Goal: Information Seeking & Learning: Learn about a topic

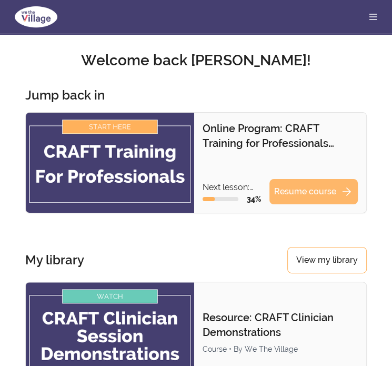
click at [322, 193] on link "Resume course arrow_forward" at bounding box center [313, 191] width 88 height 25
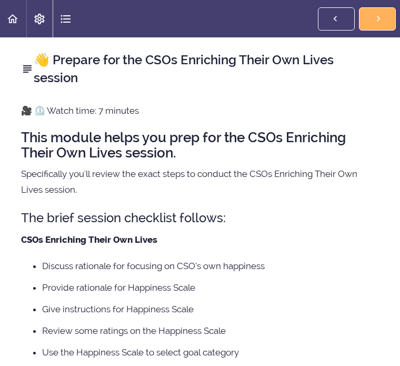
scroll to position [210, 0]
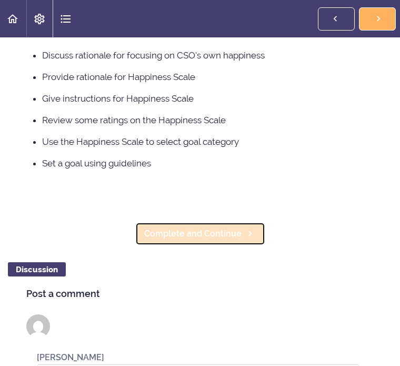
click at [229, 232] on span "Complete and Continue" at bounding box center [192, 233] width 97 height 13
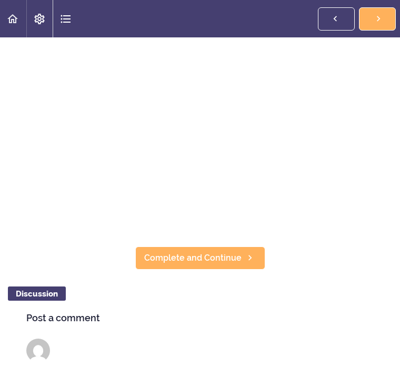
scroll to position [53, 0]
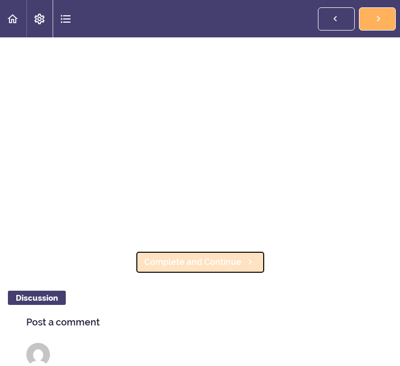
click at [207, 256] on span "Complete and Continue" at bounding box center [192, 262] width 97 height 13
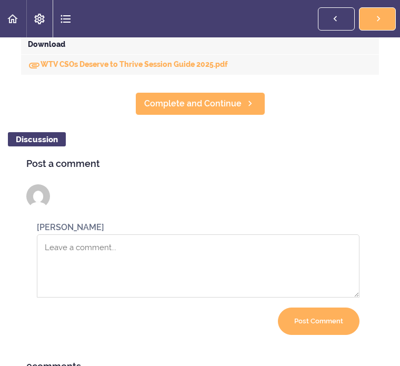
scroll to position [554, 0]
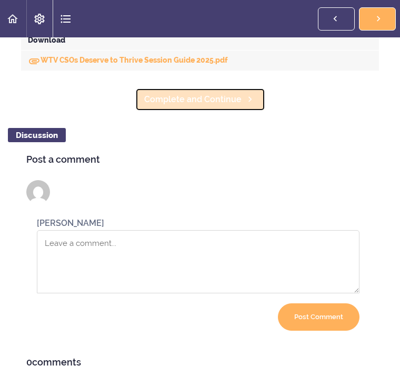
click at [232, 104] on span "Complete and Continue" at bounding box center [192, 99] width 97 height 13
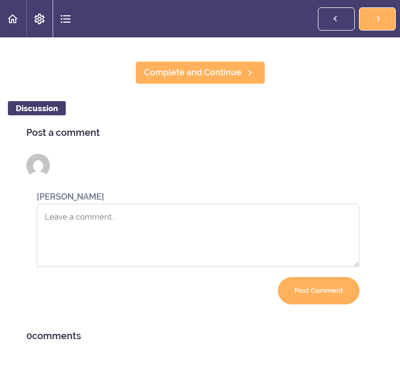
scroll to position [248, 0]
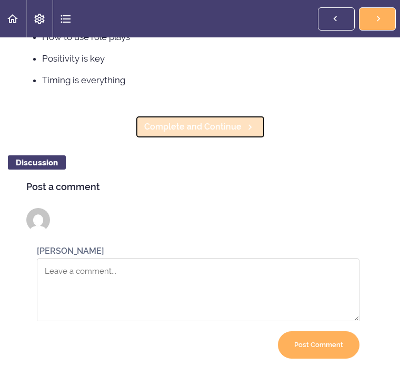
click at [201, 123] on span "Complete and Continue" at bounding box center [192, 127] width 97 height 13
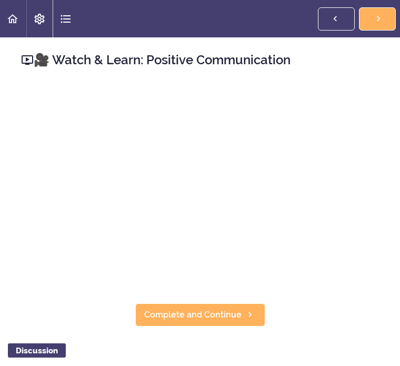
scroll to position [53, 0]
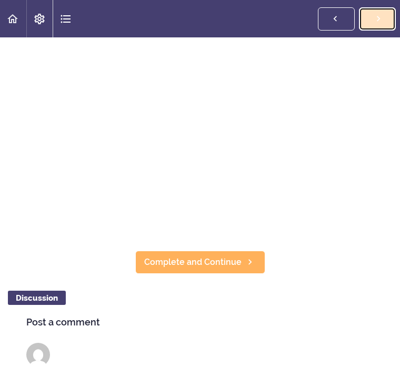
click at [379, 23] on icon at bounding box center [378, 18] width 13 height 11
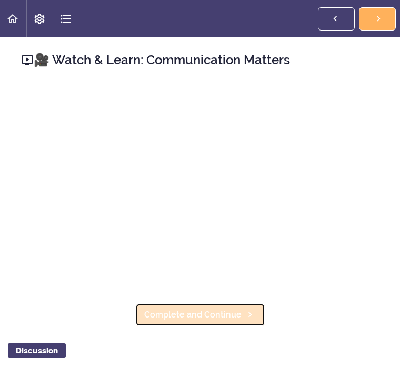
click at [221, 312] on span "Complete and Continue" at bounding box center [192, 314] width 97 height 13
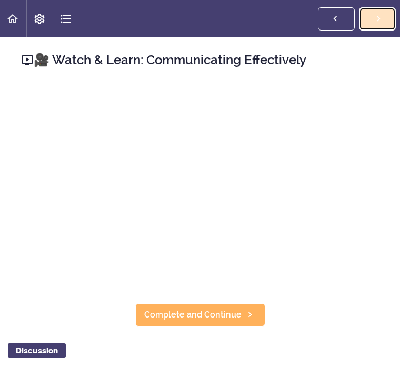
click at [376, 23] on icon at bounding box center [378, 18] width 13 height 11
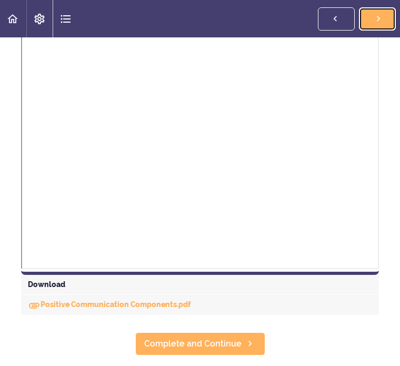
scroll to position [474, 0]
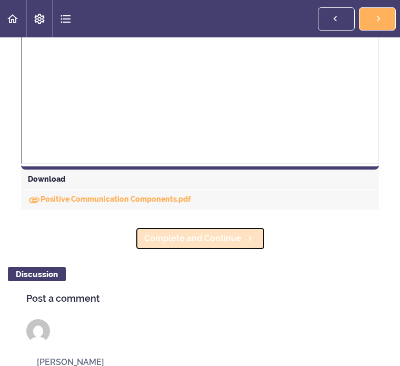
click at [174, 232] on span "Complete and Continue" at bounding box center [192, 238] width 97 height 13
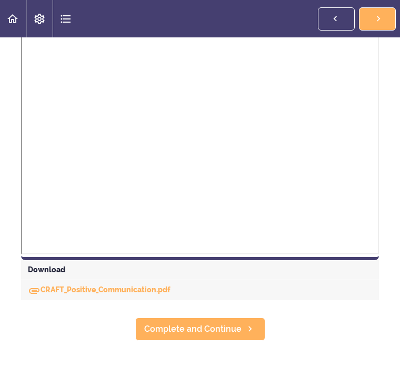
scroll to position [406, 0]
click at [220, 308] on div "🗒️ Worksheet: Positive Communication Skills This worksheet can be useful to sha…" at bounding box center [200, 1] width 400 height 727
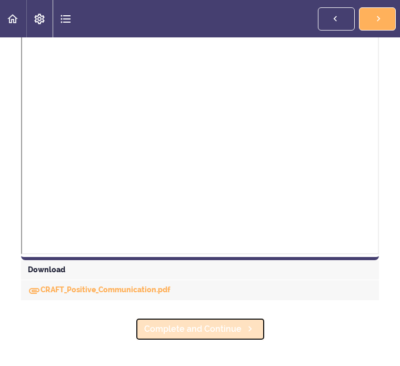
click at [221, 323] on span "Complete and Continue" at bounding box center [192, 329] width 97 height 13
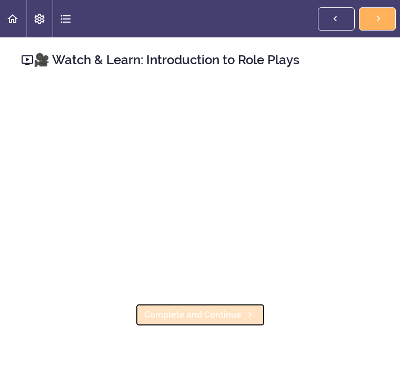
click at [216, 310] on span "Complete and Continue" at bounding box center [192, 314] width 97 height 13
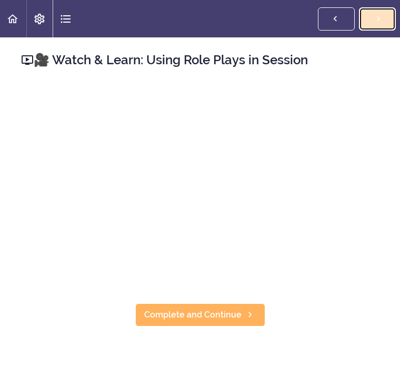
click at [371, 24] on link "Complete and Continue" at bounding box center [377, 18] width 37 height 23
click at [387, 24] on link "Complete and Continue" at bounding box center [377, 18] width 37 height 23
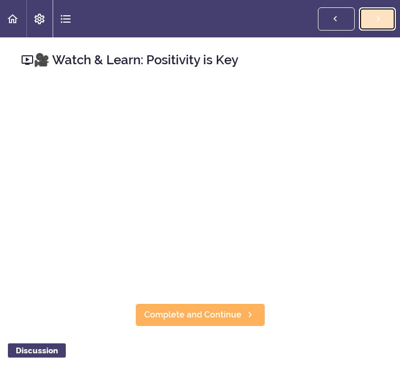
click at [387, 24] on link "Complete and Continue" at bounding box center [377, 18] width 37 height 23
click at [379, 24] on icon at bounding box center [378, 18] width 13 height 11
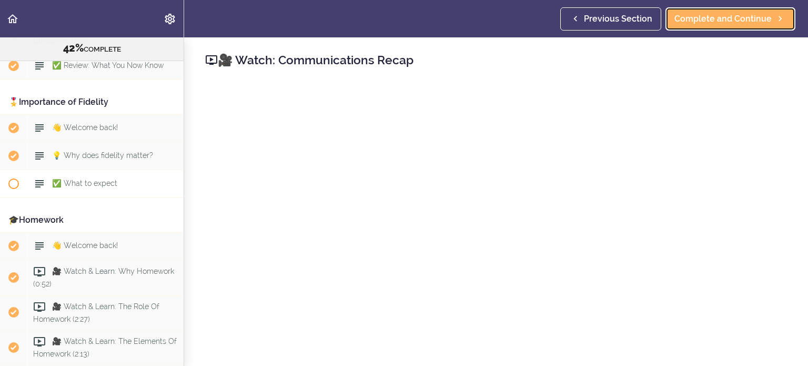
scroll to position [684, 0]
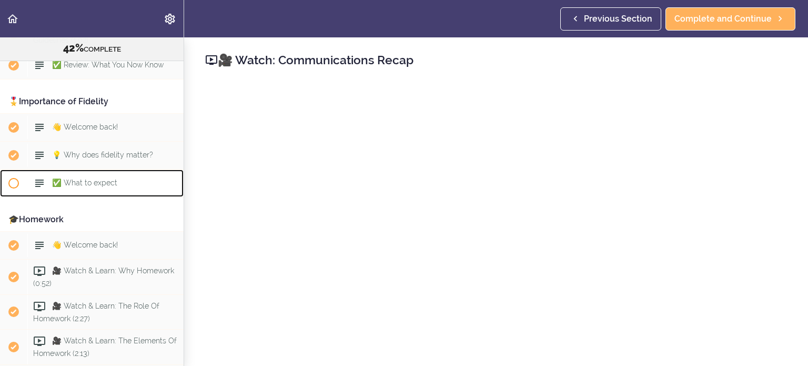
click at [106, 185] on span "✅ What to expect" at bounding box center [84, 182] width 65 height 8
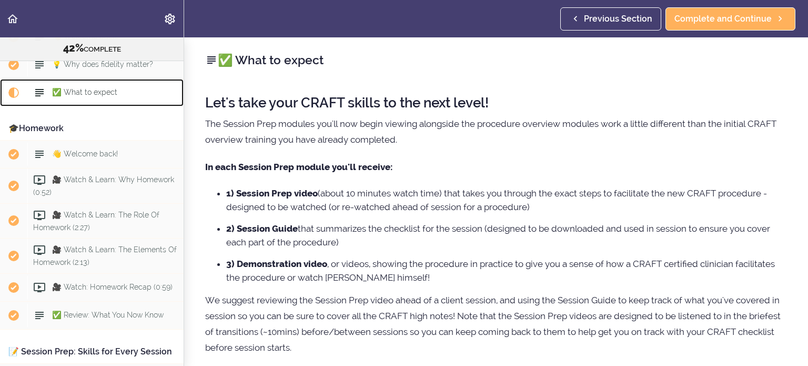
scroll to position [211, 0]
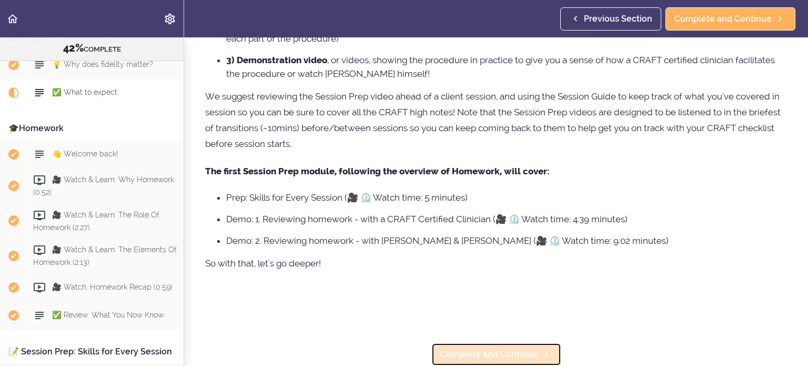
click at [399, 349] on span "Complete and Continue" at bounding box center [488, 354] width 97 height 13
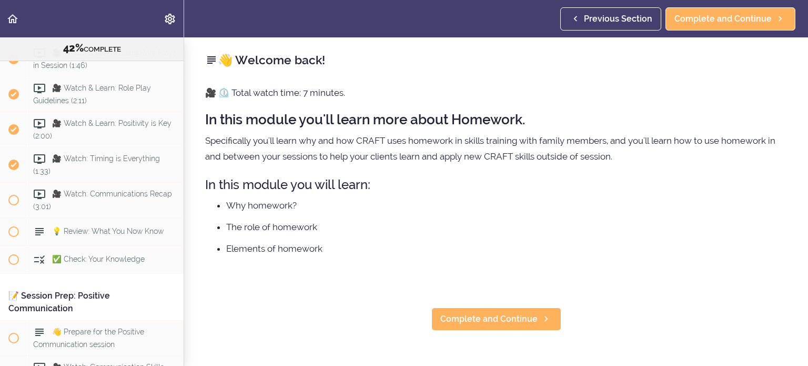
scroll to position [3047, 0]
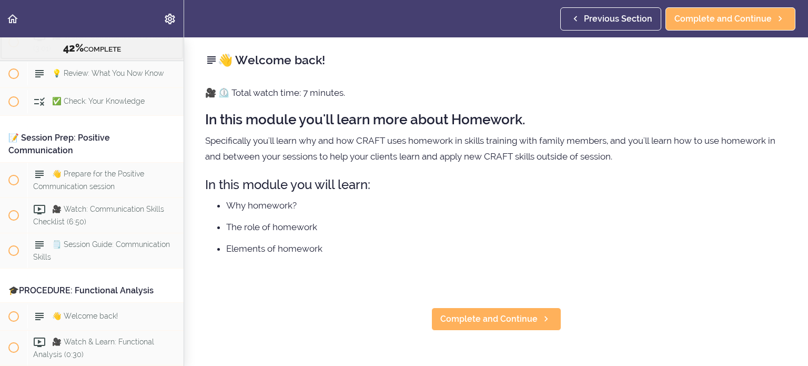
click at [84, 59] on div "🎥 Watch: Communications Recap (3:01)" at bounding box center [105, 42] width 156 height 35
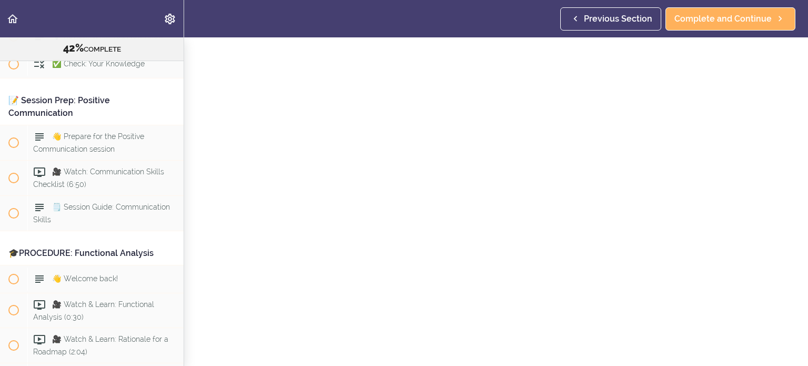
scroll to position [105, 0]
click at [399, 324] on link "Complete and Continue" at bounding box center [497, 335] width 130 height 23
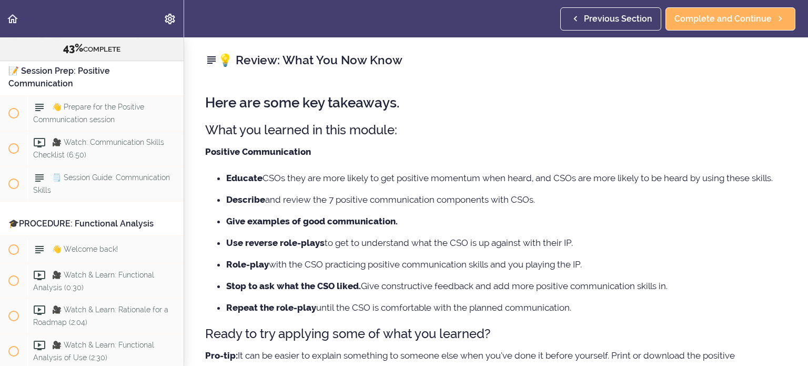
scroll to position [3120, 0]
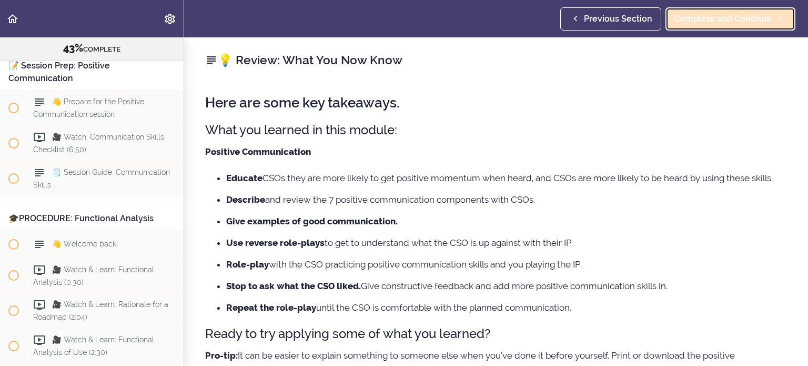
click at [399, 26] on link "Complete and Continue" at bounding box center [731, 18] width 130 height 23
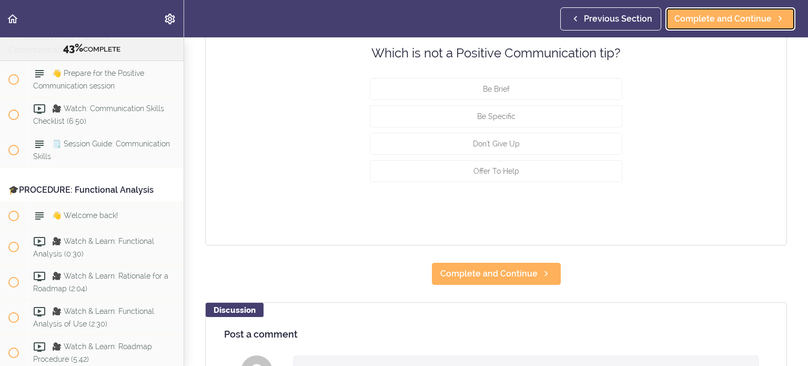
scroll to position [158, 0]
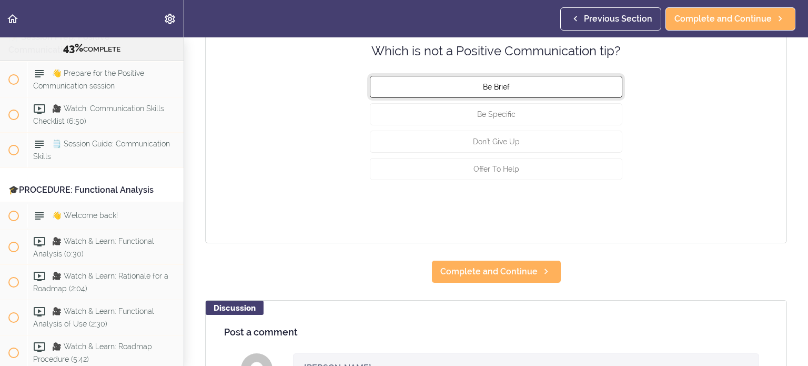
click at [399, 87] on button "Be Brief" at bounding box center [496, 87] width 253 height 22
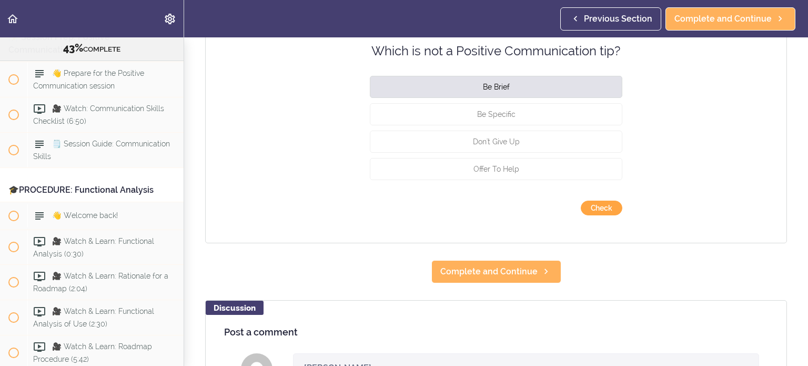
click at [399, 203] on button "Check" at bounding box center [602, 207] width 42 height 15
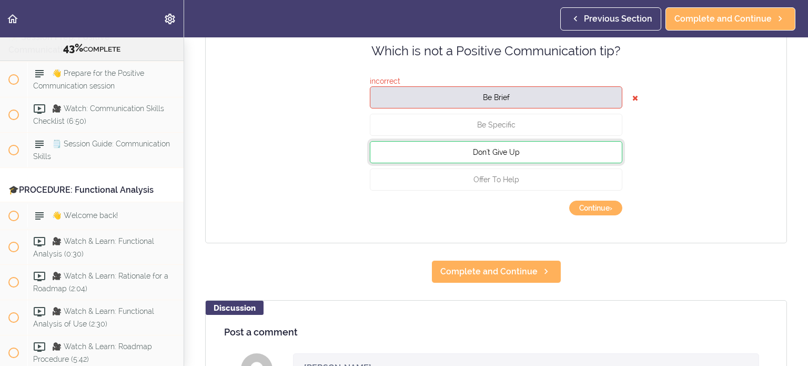
click at [399, 154] on button "Don't Give Up" at bounding box center [496, 152] width 253 height 22
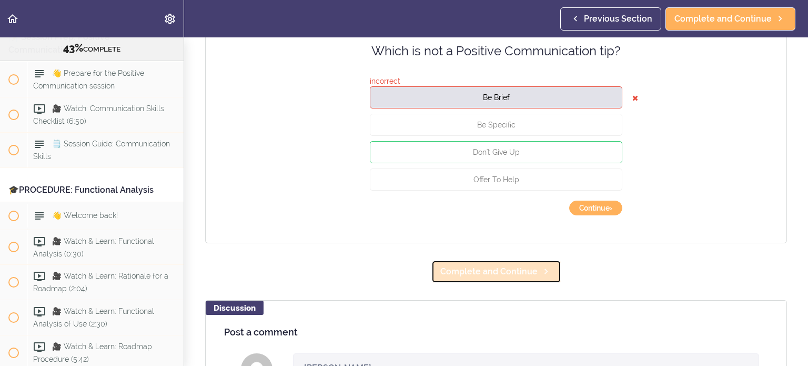
click at [399, 273] on span "Complete and Continue" at bounding box center [488, 271] width 97 height 13
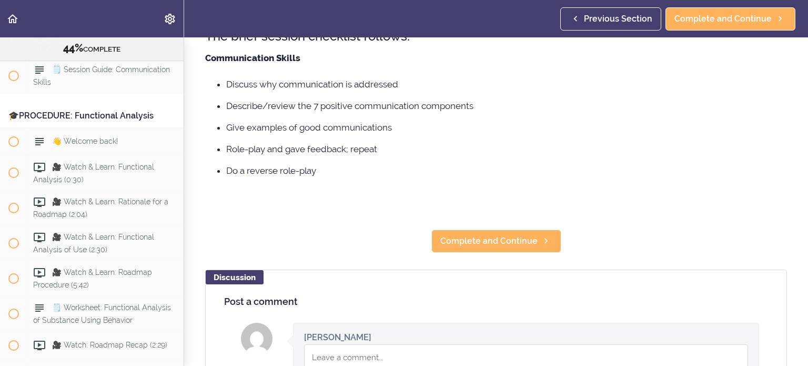
scroll to position [263, 0]
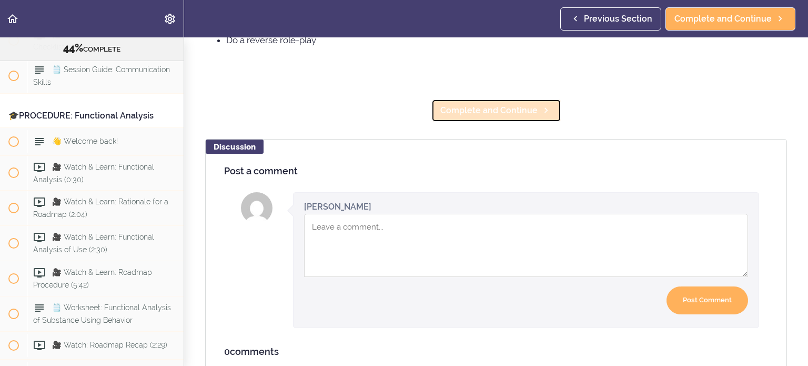
click at [399, 116] on span "Complete and Continue" at bounding box center [488, 110] width 97 height 13
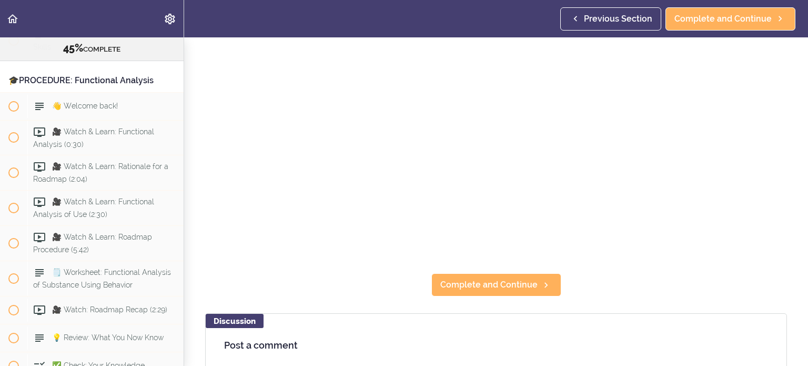
scroll to position [158, 0]
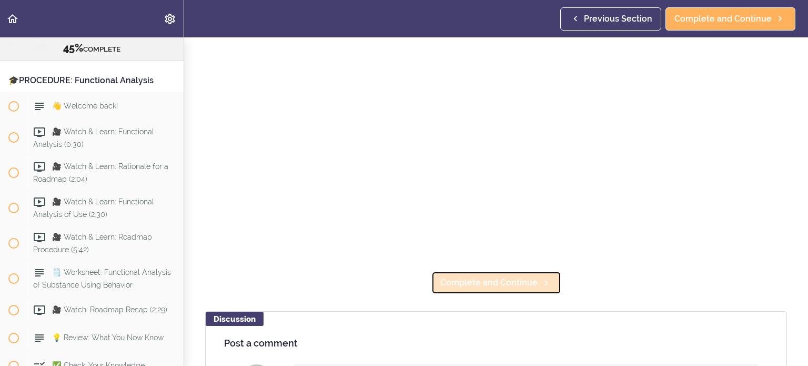
click at [399, 286] on link "Complete and Continue" at bounding box center [497, 282] width 130 height 23
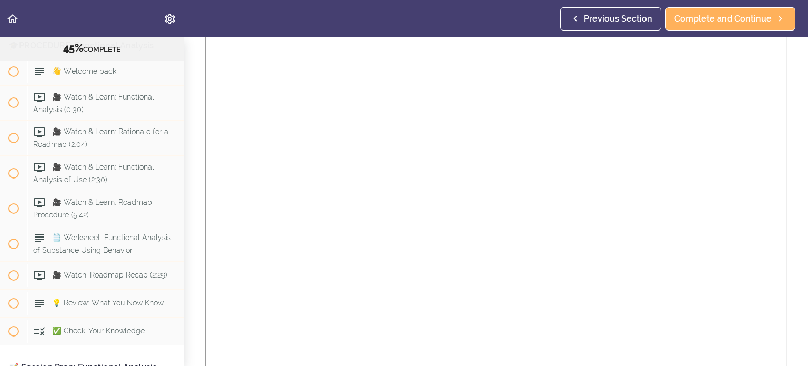
scroll to position [368, 0]
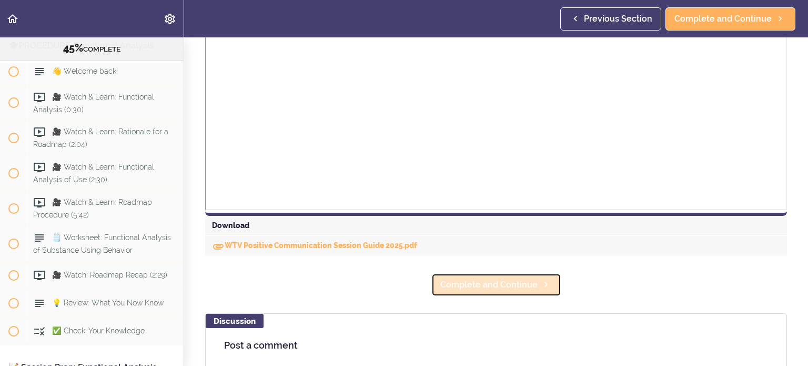
click at [399, 286] on span "Complete and Continue" at bounding box center [488, 284] width 97 height 13
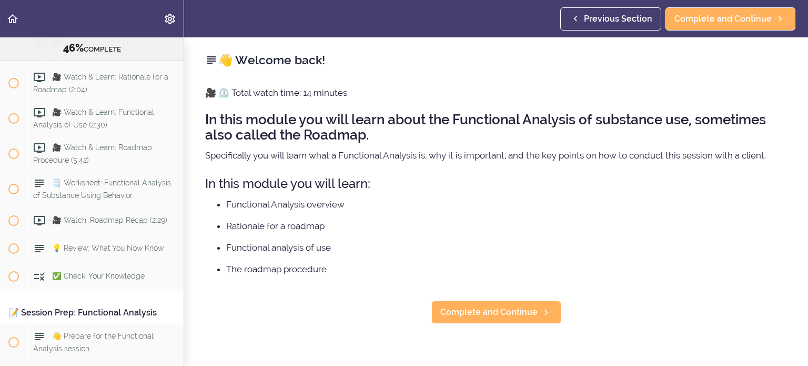
scroll to position [3362, 0]
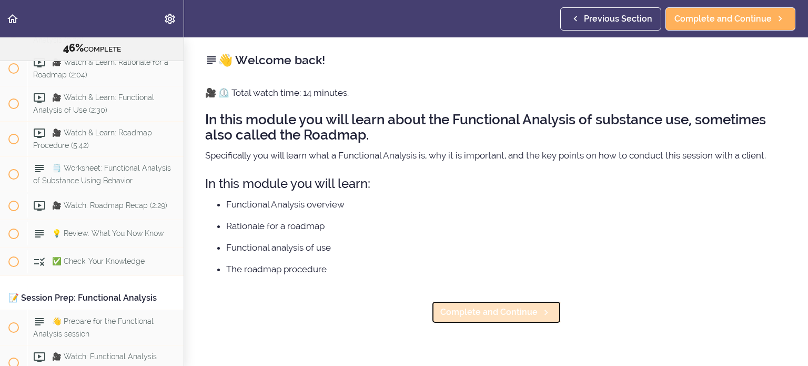
click at [399, 308] on icon at bounding box center [546, 312] width 13 height 11
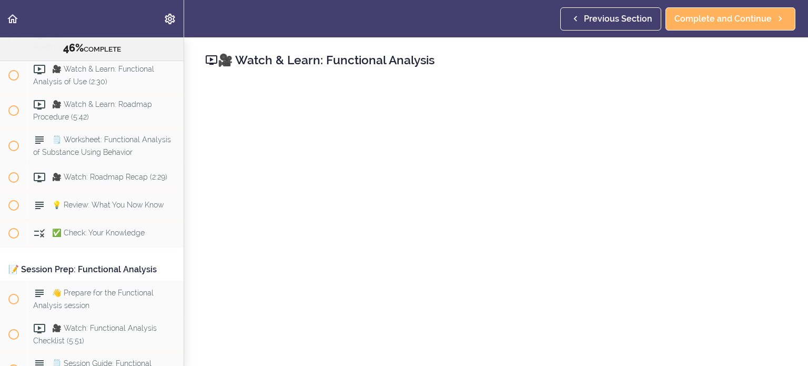
scroll to position [158, 0]
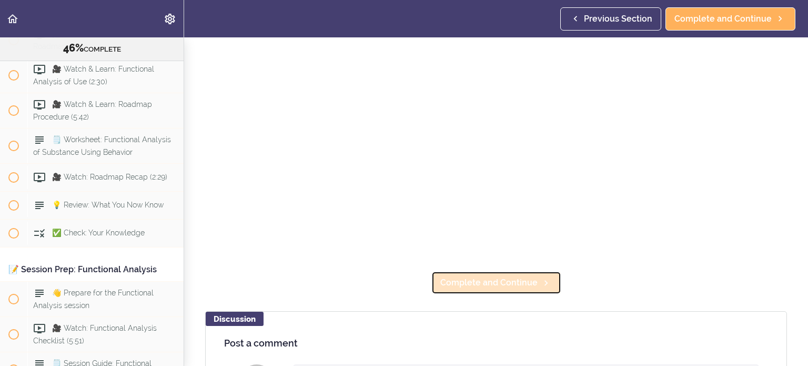
click at [399, 277] on icon at bounding box center [546, 282] width 13 height 11
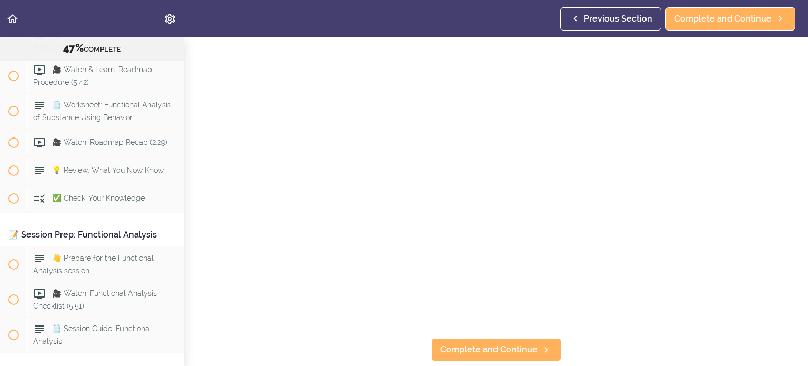
scroll to position [158, 0]
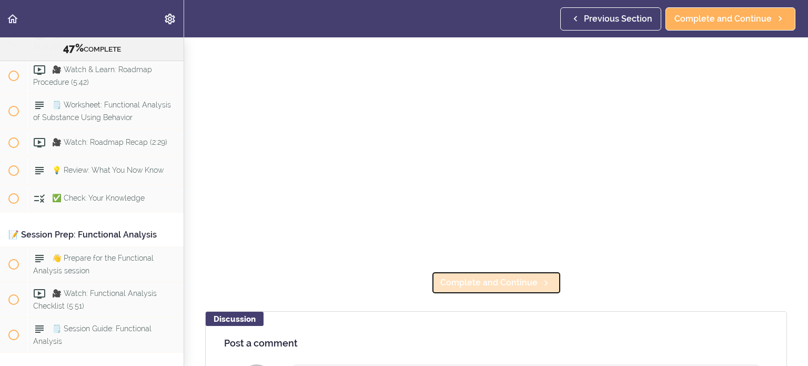
click at [399, 278] on span "Complete and Continue" at bounding box center [488, 282] width 97 height 13
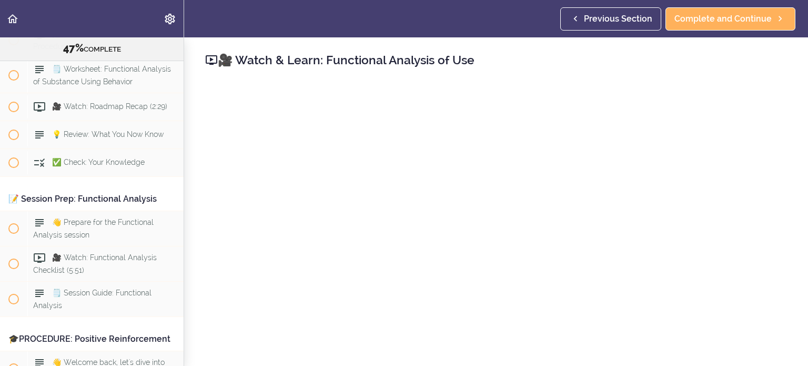
scroll to position [105, 0]
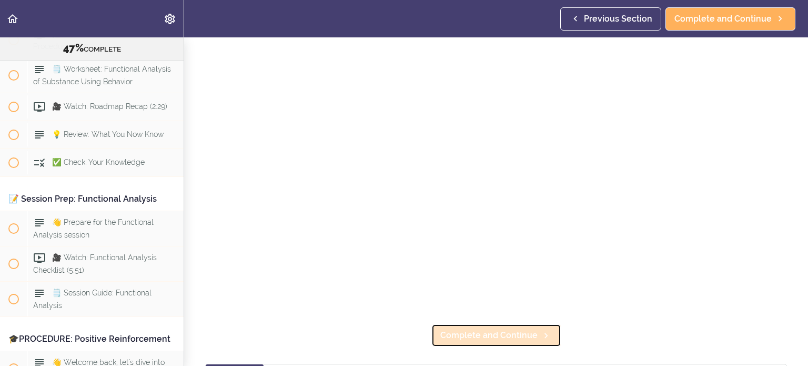
click at [399, 330] on span "Complete and Continue" at bounding box center [488, 335] width 97 height 13
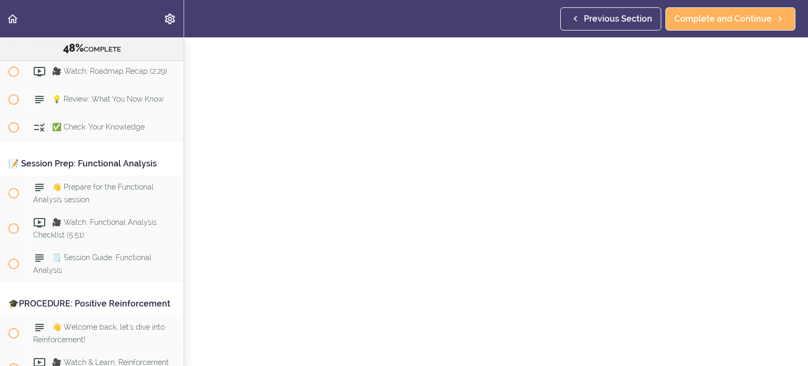
scroll to position [105, 0]
click at [399, 329] on span "Complete and Continue" at bounding box center [488, 335] width 97 height 13
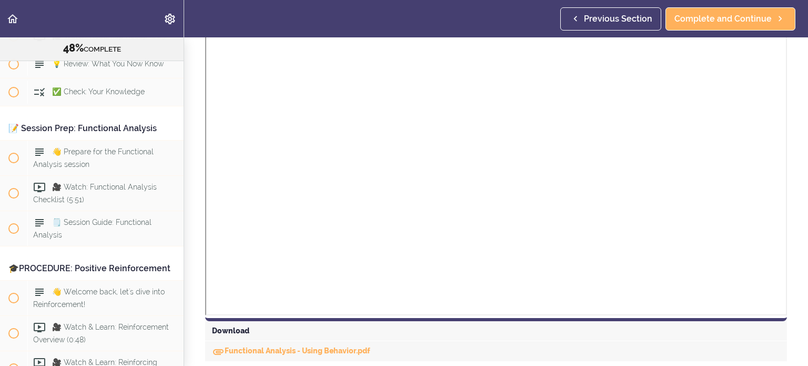
scroll to position [474, 0]
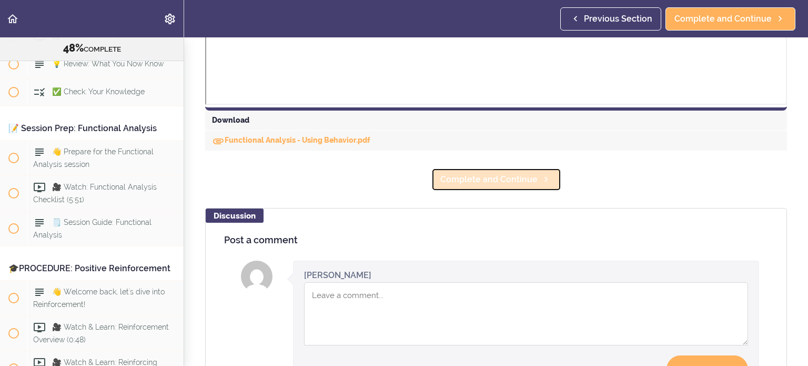
click at [399, 185] on link "Complete and Continue" at bounding box center [497, 179] width 130 height 23
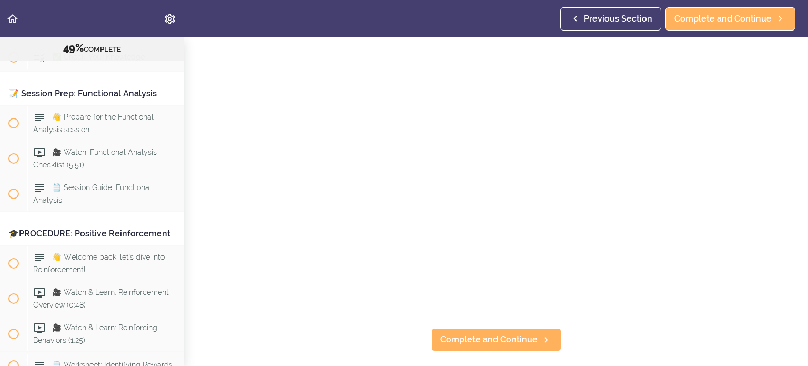
scroll to position [105, 0]
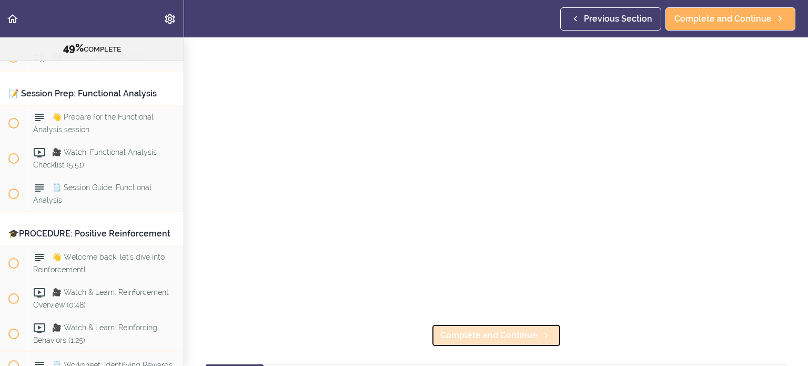
click at [399, 332] on span "Complete and Continue" at bounding box center [488, 335] width 97 height 13
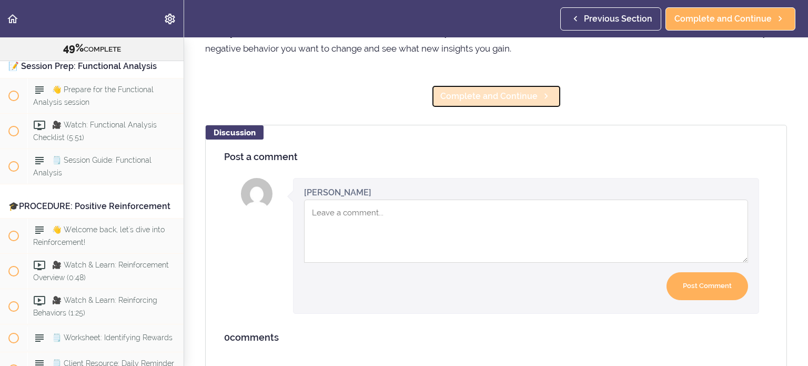
click at [399, 97] on span "Complete and Continue" at bounding box center [488, 96] width 97 height 13
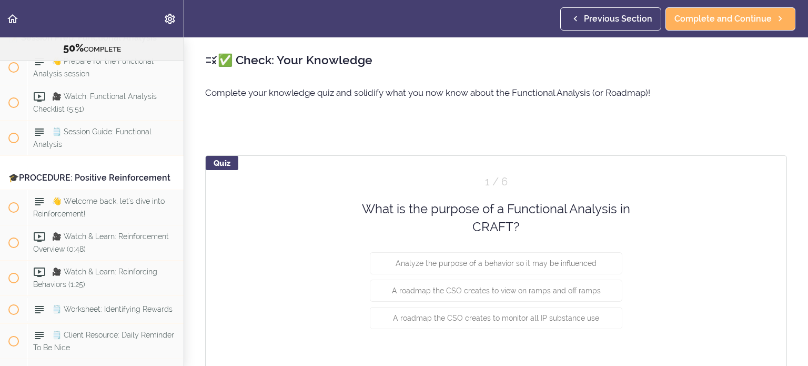
scroll to position [53, 0]
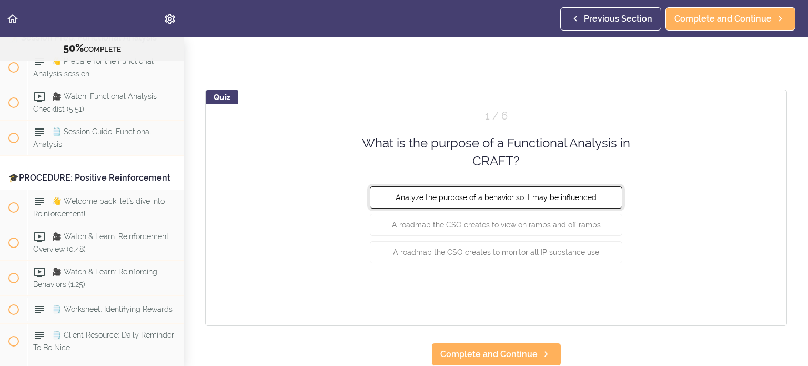
click at [399, 193] on span "Analyze the purpose of a behavior so it may be influenced" at bounding box center [496, 197] width 201 height 8
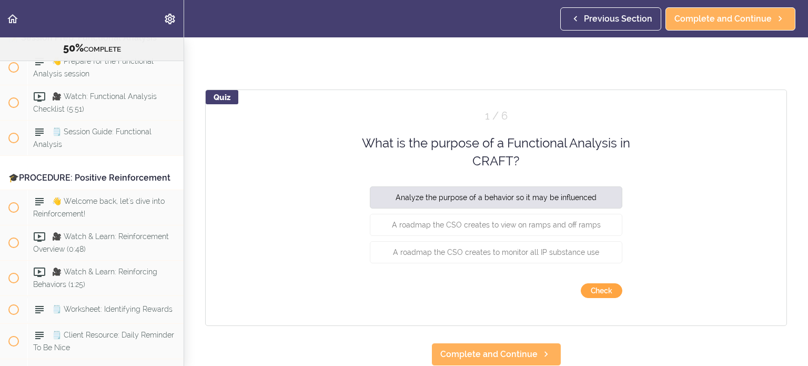
click at [399, 286] on button "Check" at bounding box center [602, 290] width 42 height 15
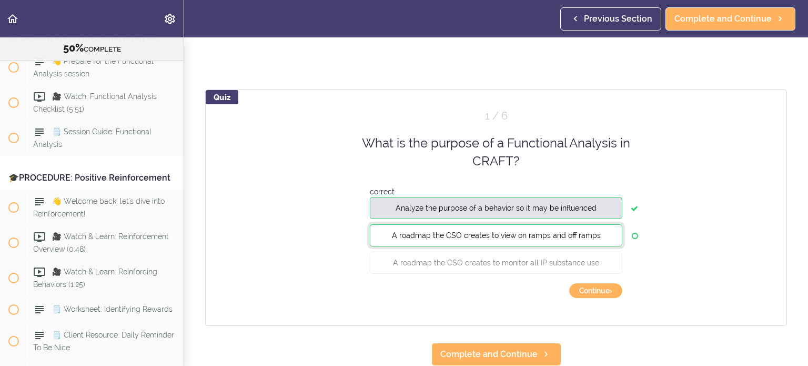
click at [399, 231] on button "A roadmap the CSO creates to view on ramps and off ramps" at bounding box center [496, 235] width 253 height 22
click at [399, 283] on button "Continue ›" at bounding box center [595, 290] width 53 height 15
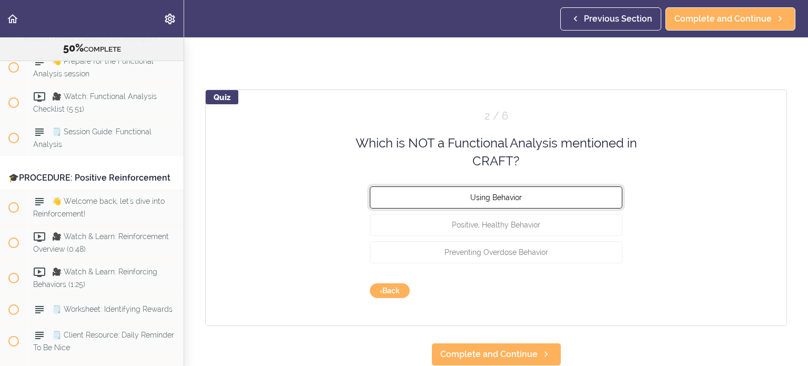
click at [399, 187] on button "Using Behavior" at bounding box center [496, 197] width 253 height 22
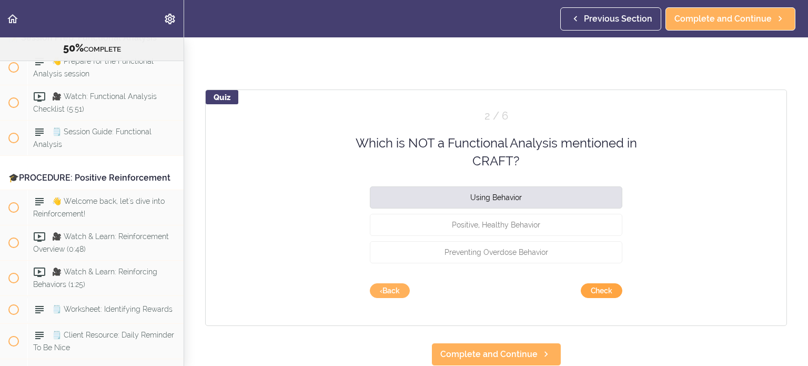
click at [399, 283] on button "Check" at bounding box center [602, 290] width 42 height 15
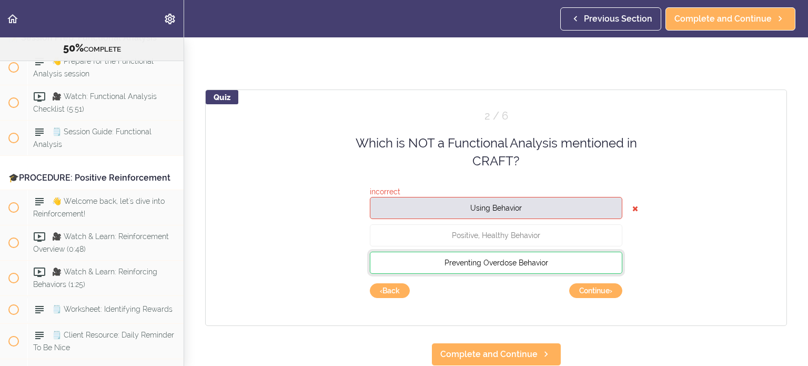
click at [399, 252] on button "Preventing Overdose Behavior" at bounding box center [496, 262] width 253 height 22
click at [395, 285] on button "‹ Back" at bounding box center [390, 290] width 40 height 15
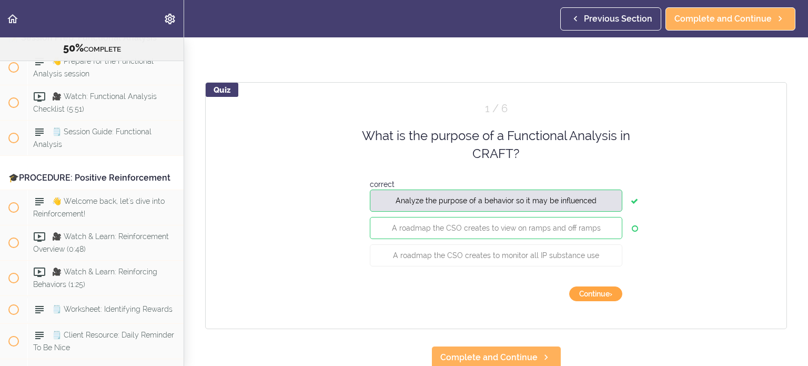
click at [399, 299] on button "Continue ›" at bounding box center [595, 293] width 53 height 15
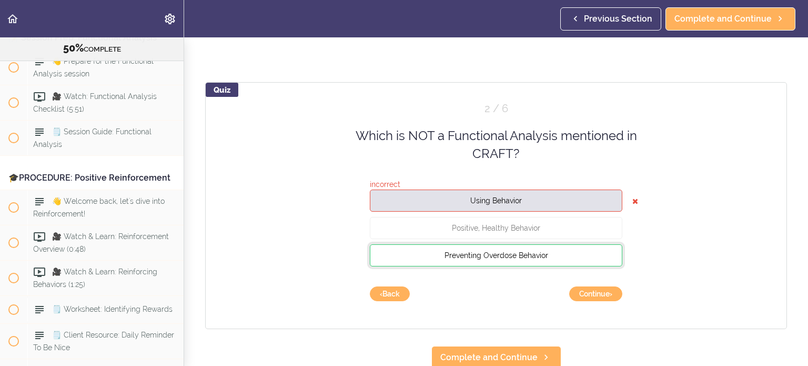
click at [399, 258] on button "Preventing Overdose Behavior" at bounding box center [496, 255] width 253 height 22
click at [399, 294] on button "Continue ›" at bounding box center [595, 293] width 53 height 15
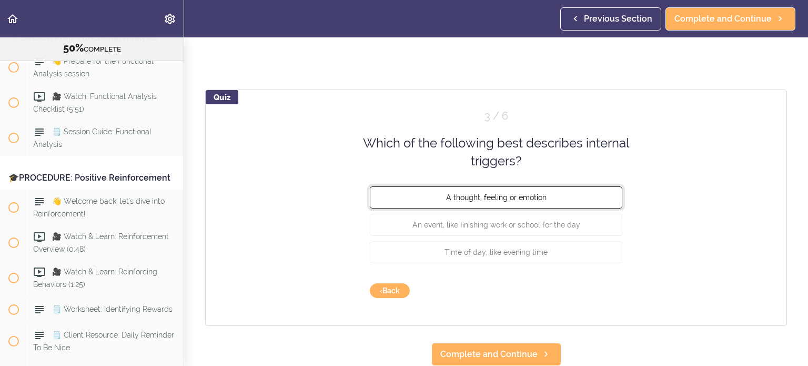
click at [399, 195] on button "A thought, feeling or emotion" at bounding box center [496, 197] width 253 height 22
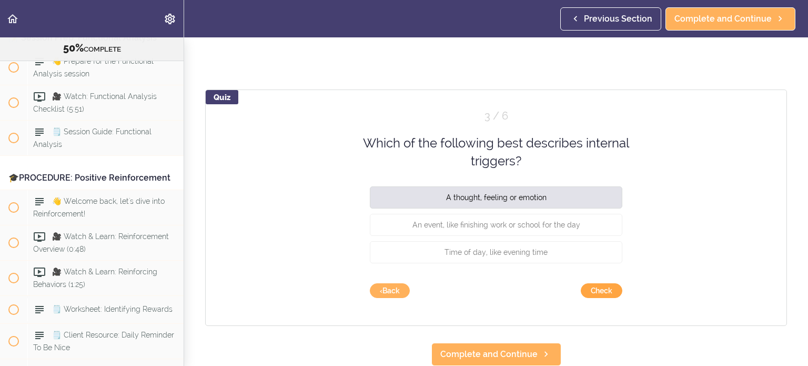
click at [399, 283] on button "Check" at bounding box center [602, 290] width 42 height 15
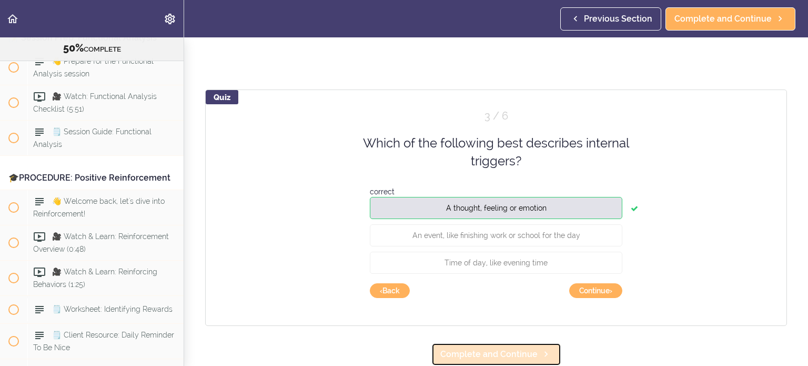
click at [399, 348] on icon at bounding box center [546, 353] width 13 height 11
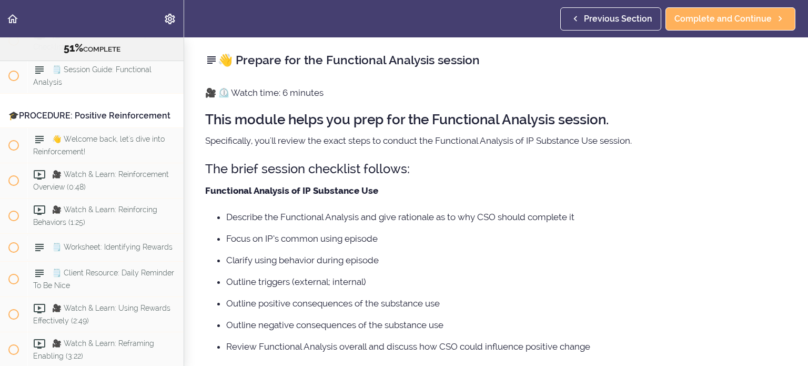
scroll to position [263, 0]
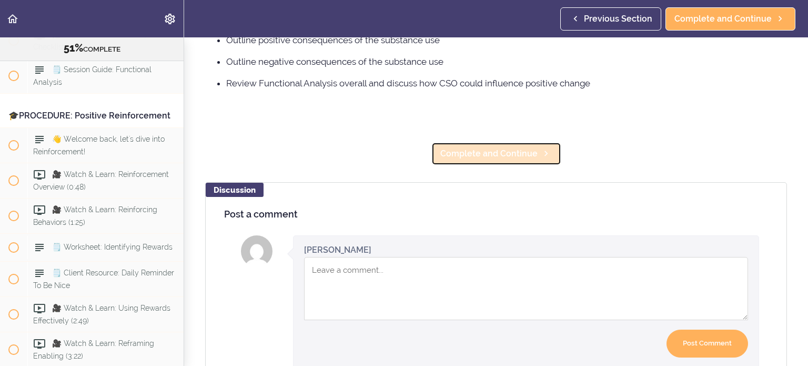
click at [399, 157] on span "Complete and Continue" at bounding box center [488, 153] width 97 height 13
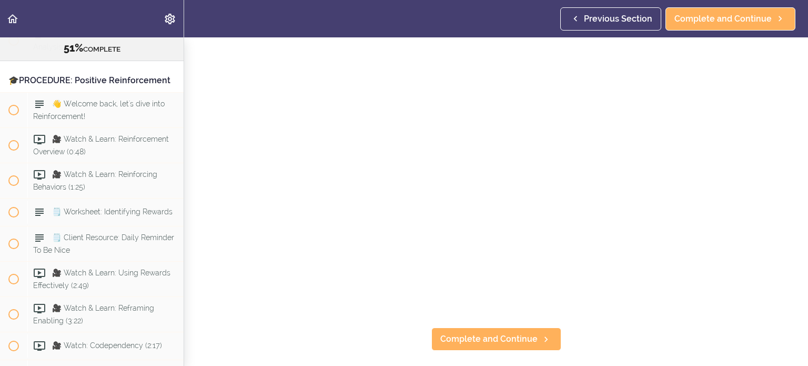
scroll to position [105, 0]
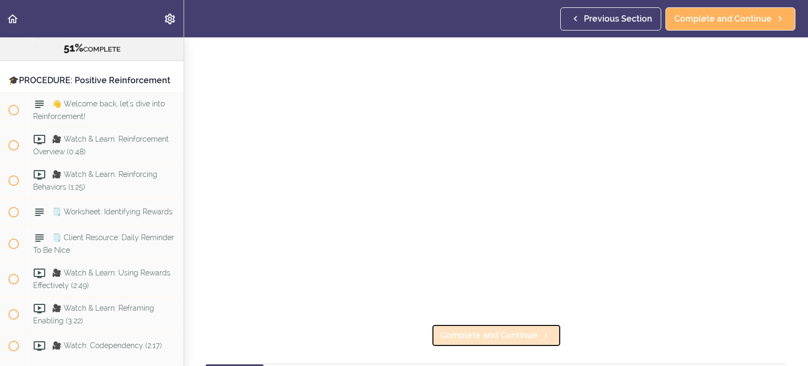
click at [399, 339] on link "Complete and Continue" at bounding box center [497, 335] width 130 height 23
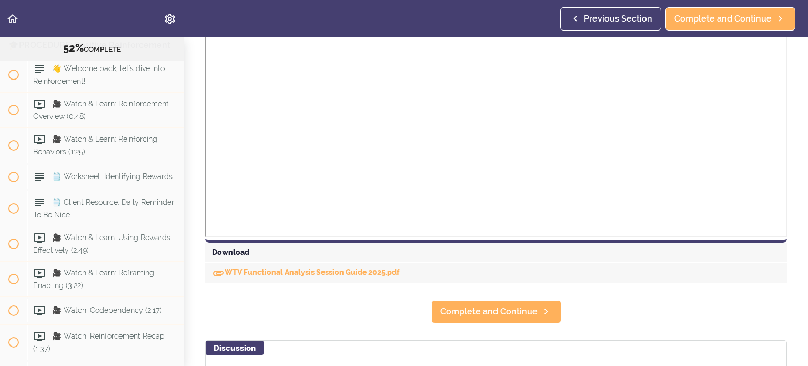
scroll to position [474, 0]
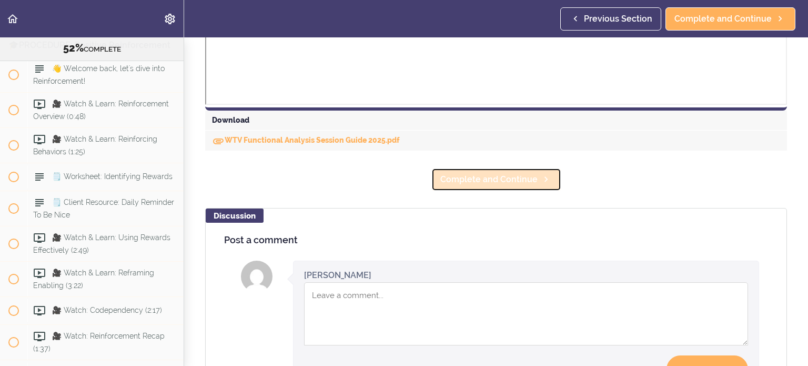
click at [399, 180] on span "Complete and Continue" at bounding box center [488, 179] width 97 height 13
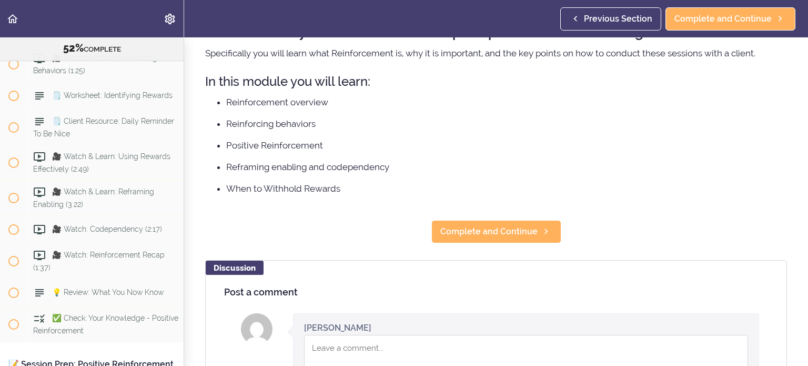
scroll to position [158, 0]
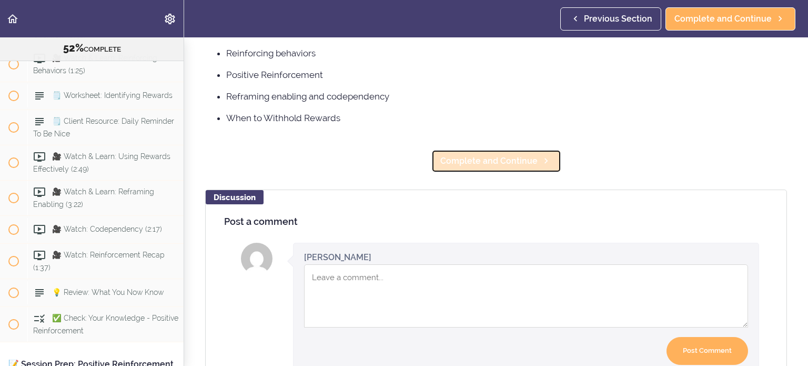
click at [399, 173] on link "Complete and Continue" at bounding box center [497, 160] width 130 height 23
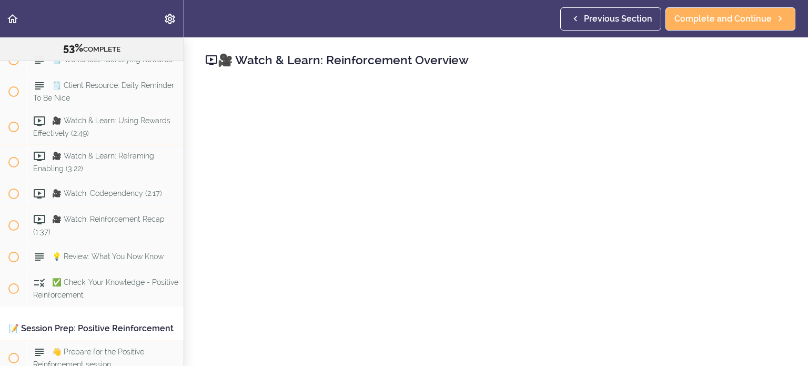
scroll to position [105, 0]
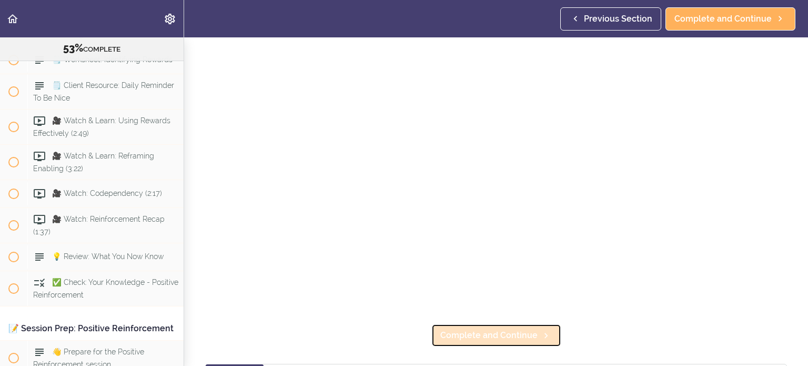
click at [399, 335] on span "Complete and Continue" at bounding box center [488, 335] width 97 height 13
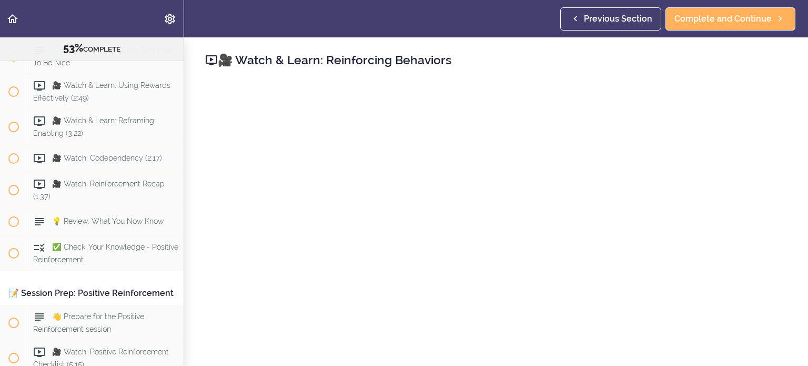
scroll to position [263, 0]
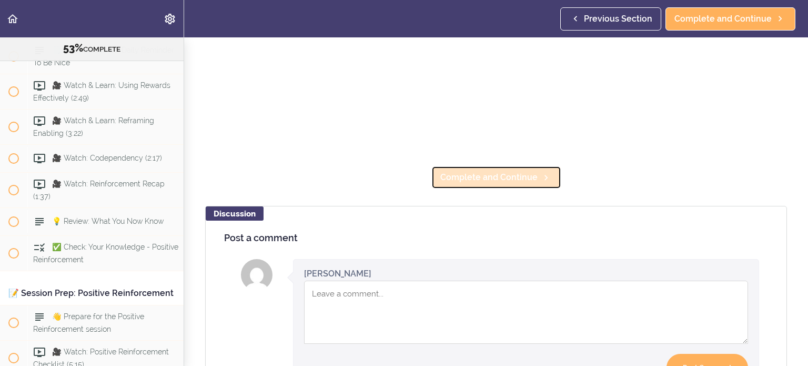
click at [399, 171] on span "Complete and Continue" at bounding box center [488, 177] width 97 height 13
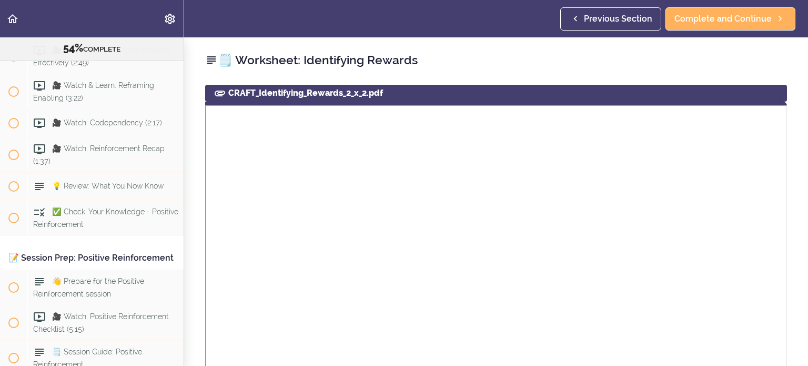
scroll to position [306, 0]
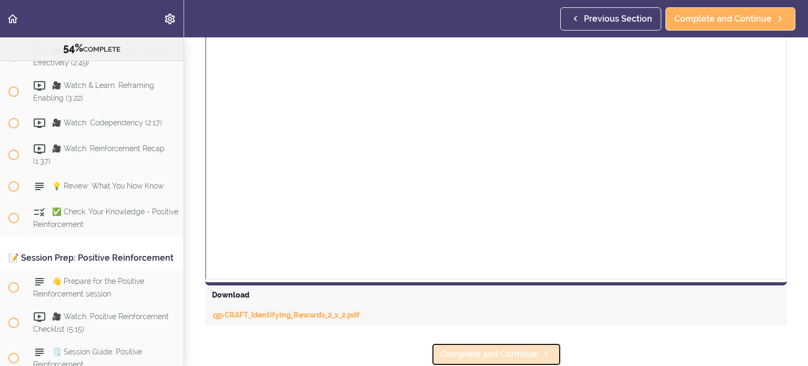
click at [399, 343] on link "Complete and Continue" at bounding box center [497, 354] width 130 height 23
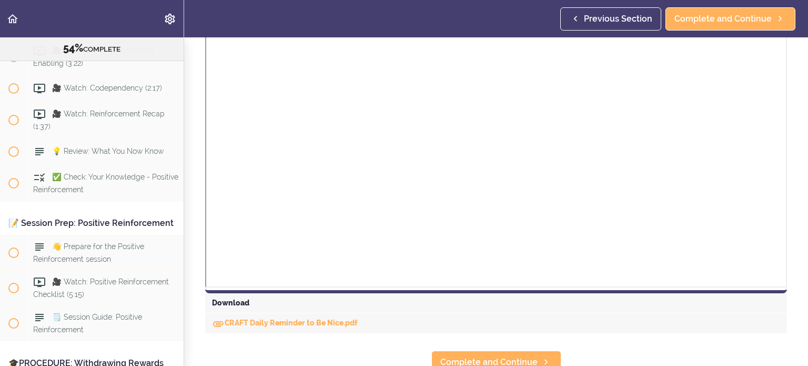
scroll to position [306, 0]
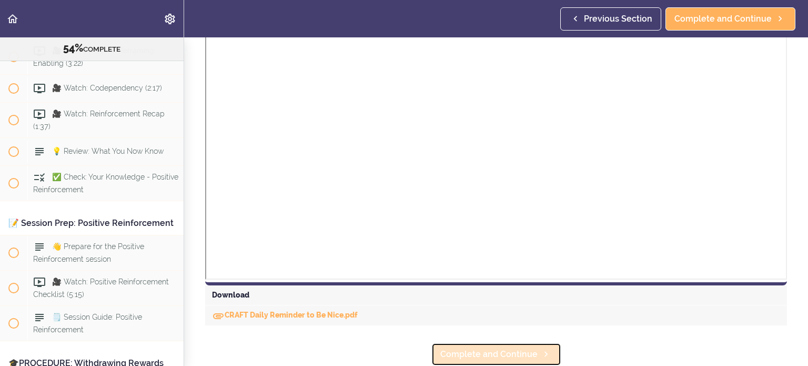
click at [399, 349] on span "Complete and Continue" at bounding box center [488, 354] width 97 height 13
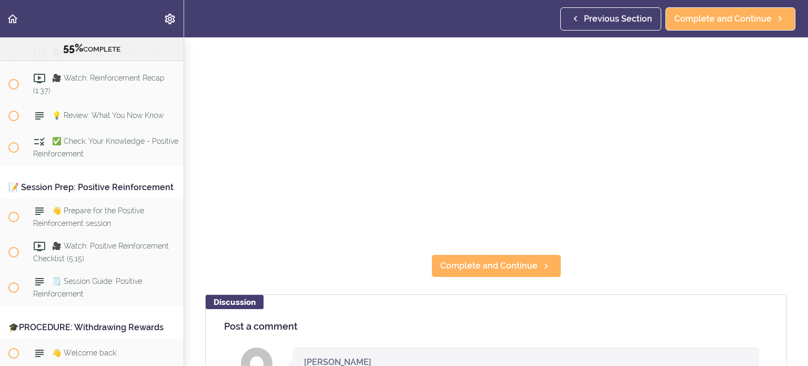
scroll to position [158, 0]
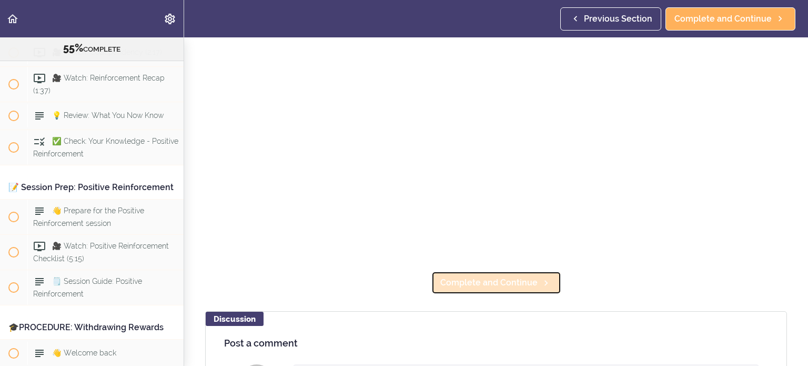
click at [399, 282] on span "Complete and Continue" at bounding box center [488, 282] width 97 height 13
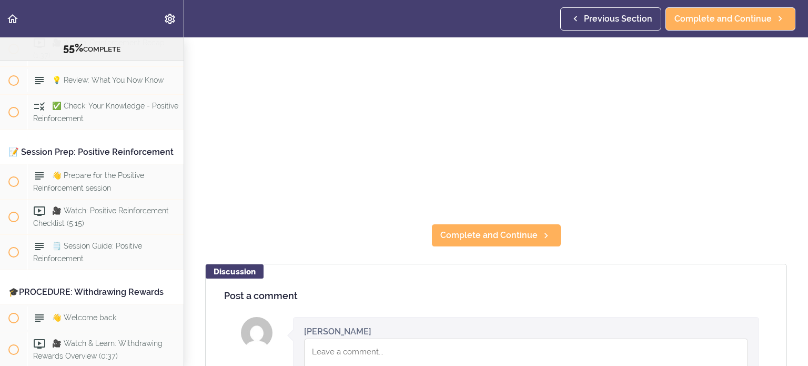
scroll to position [210, 0]
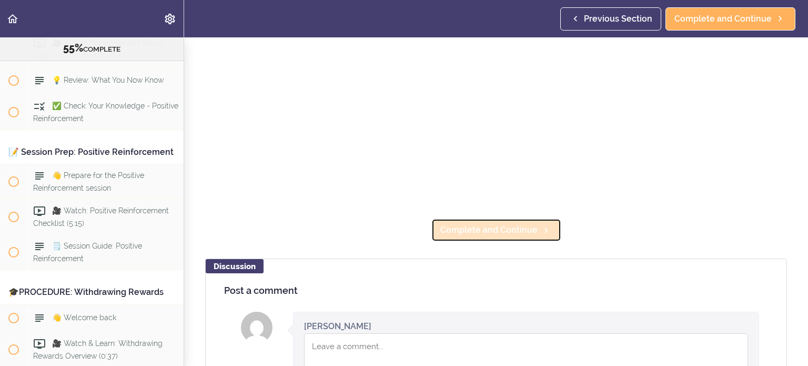
click at [399, 233] on link "Complete and Continue" at bounding box center [497, 229] width 130 height 23
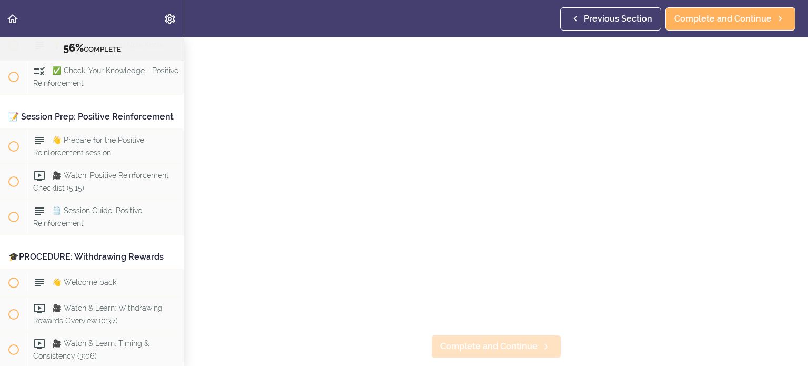
scroll to position [210, 0]
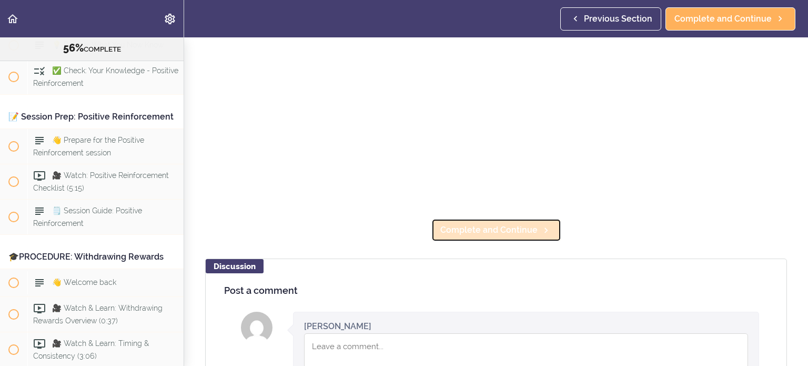
click at [399, 224] on span "Complete and Continue" at bounding box center [488, 230] width 97 height 13
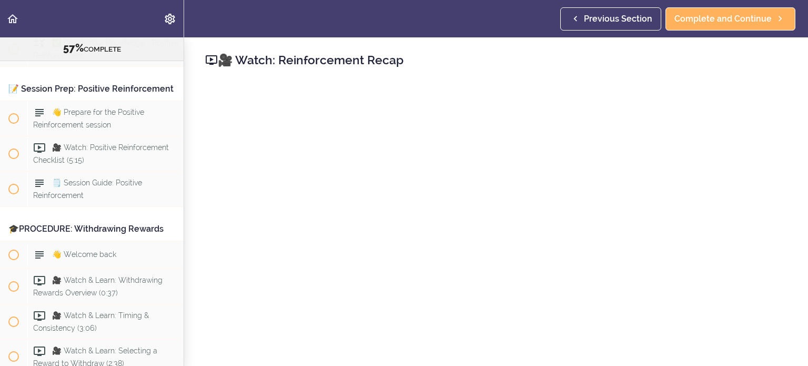
scroll to position [210, 0]
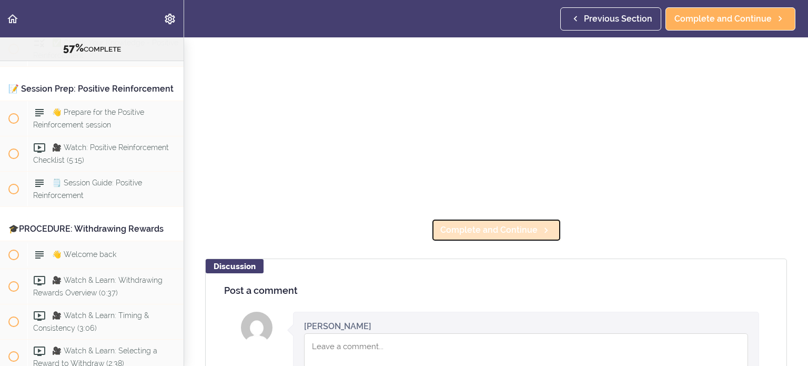
click at [399, 224] on span "Complete and Continue" at bounding box center [488, 230] width 97 height 13
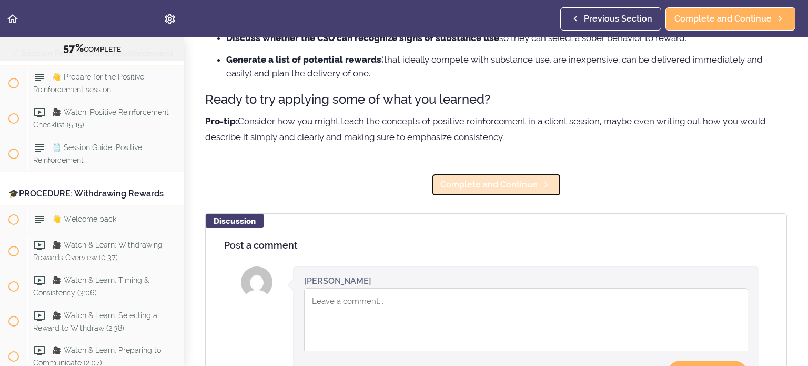
click at [399, 191] on link "Complete and Continue" at bounding box center [497, 184] width 130 height 23
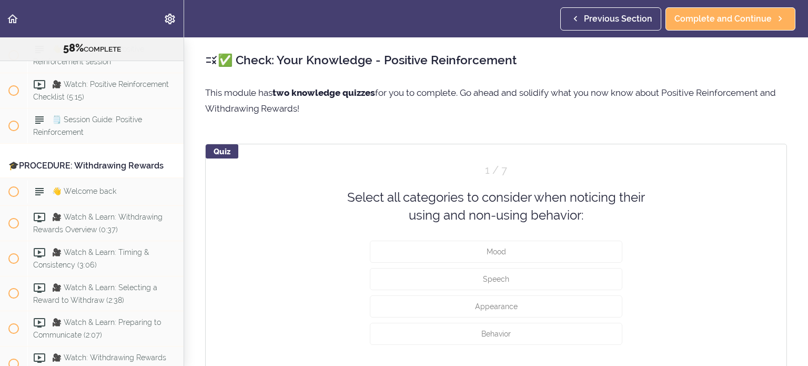
scroll to position [53, 0]
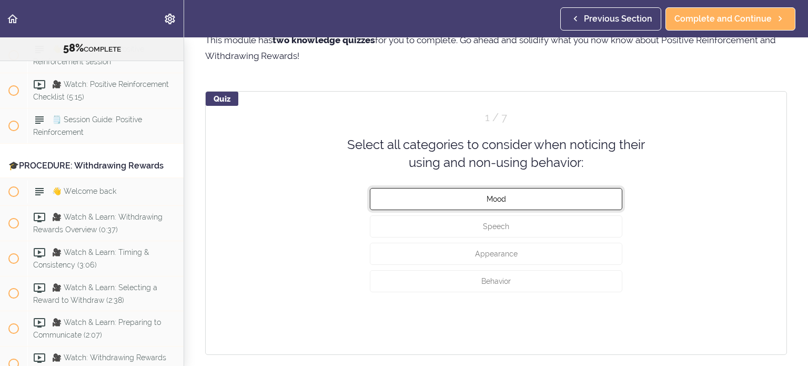
click at [399, 200] on button "Mood" at bounding box center [496, 198] width 253 height 22
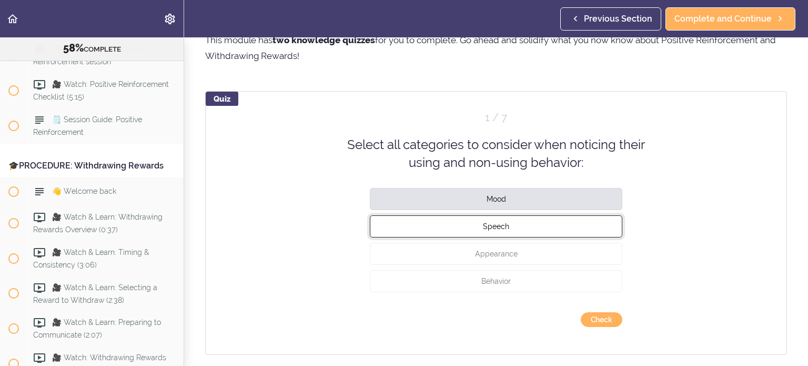
click at [399, 225] on button "Speech" at bounding box center [496, 226] width 253 height 22
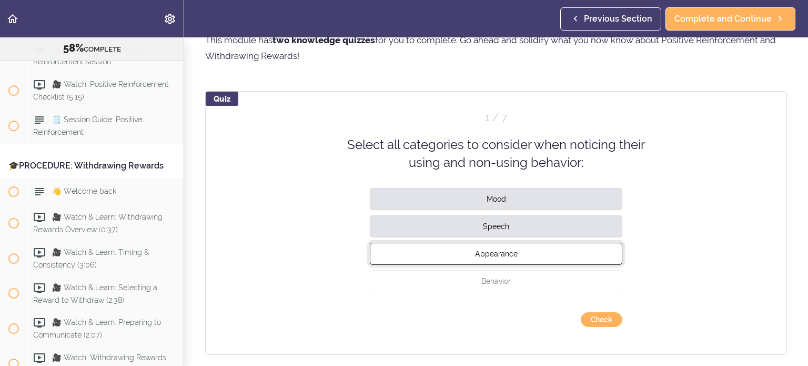
drag, startPoint x: 566, startPoint y: 251, endPoint x: 564, endPoint y: 271, distance: 20.1
click at [399, 251] on button "Appearance" at bounding box center [496, 253] width 253 height 22
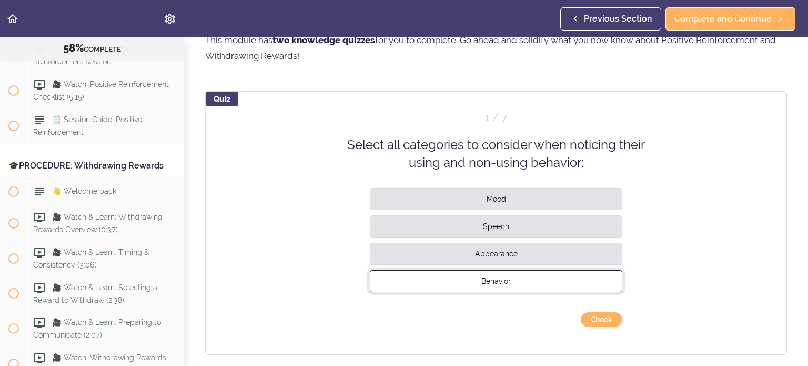
click at [399, 277] on button "Behavior" at bounding box center [496, 280] width 253 height 22
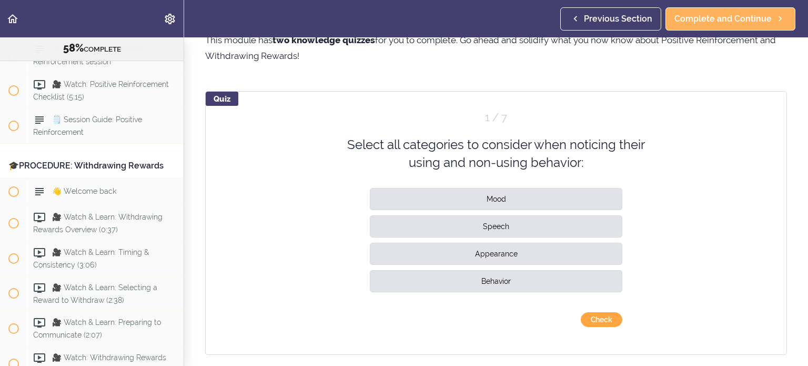
click at [399, 320] on button "Check" at bounding box center [602, 319] width 42 height 15
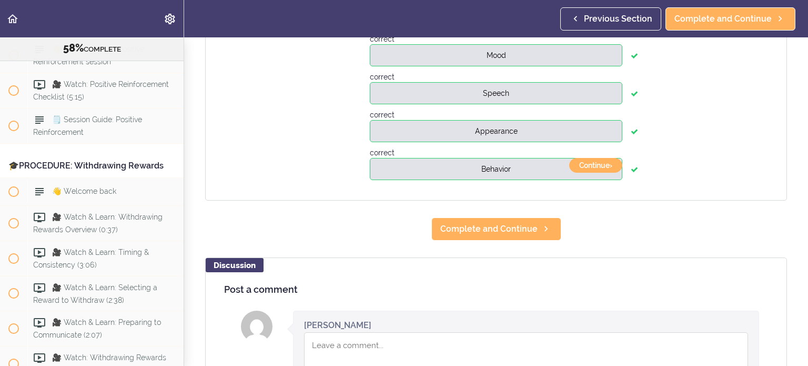
scroll to position [210, 0]
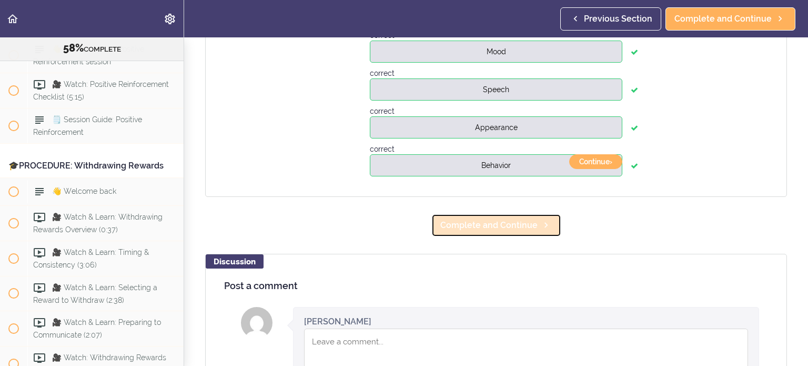
click at [399, 226] on icon at bounding box center [546, 224] width 13 height 11
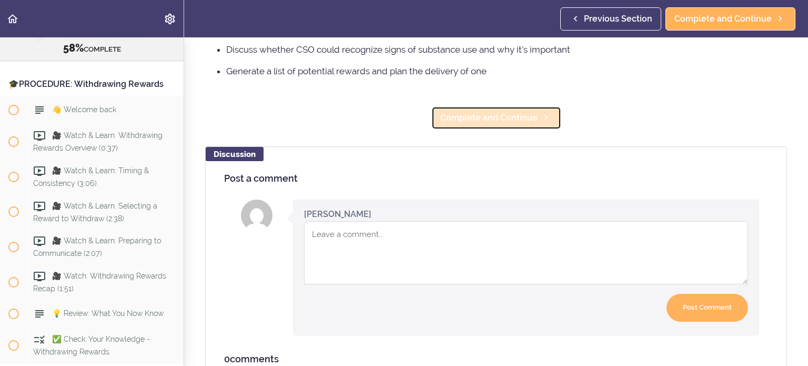
click at [399, 125] on link "Complete and Continue" at bounding box center [497, 117] width 130 height 23
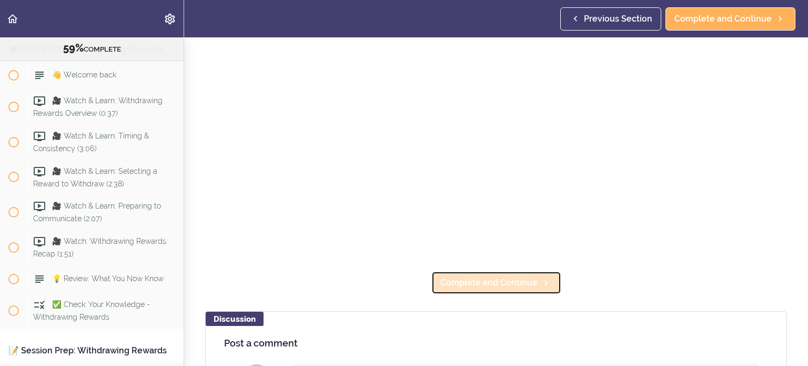
click at [399, 284] on link "Complete and Continue" at bounding box center [497, 282] width 130 height 23
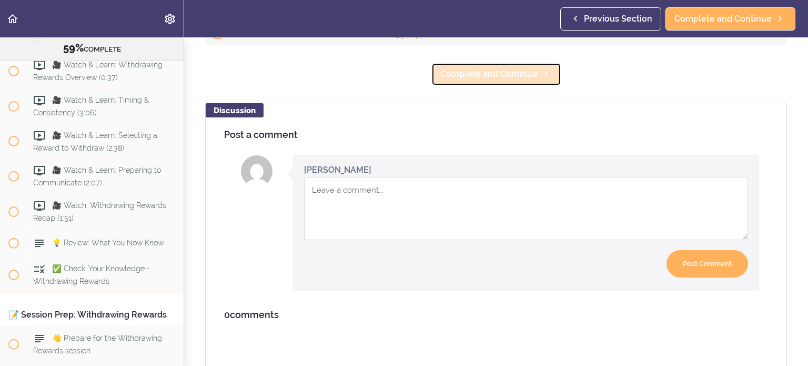
click at [399, 83] on link "Complete and Continue" at bounding box center [497, 74] width 130 height 23
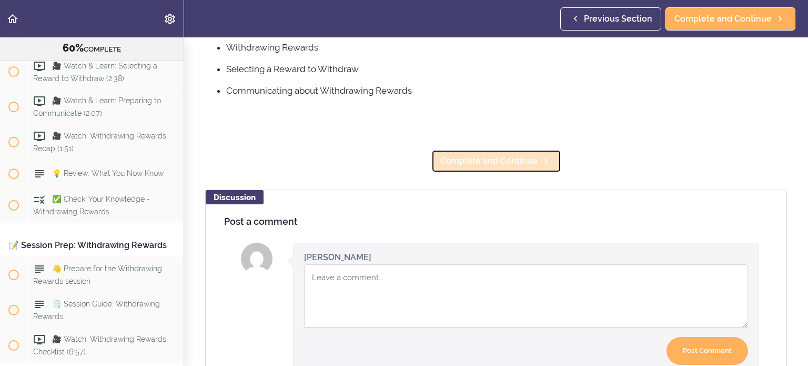
click at [399, 161] on span "Complete and Continue" at bounding box center [488, 161] width 97 height 13
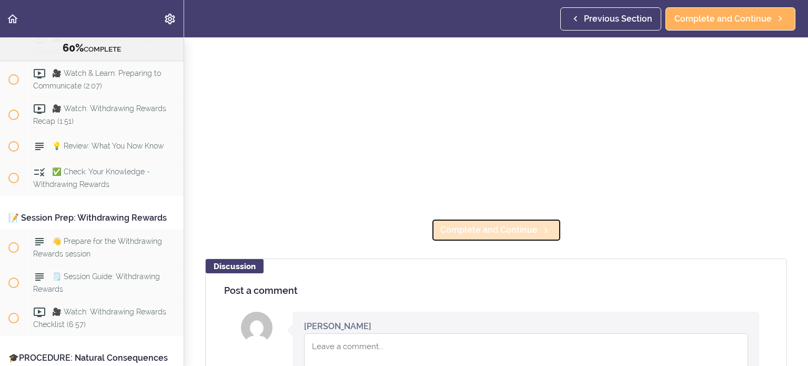
click at [399, 229] on span "Complete and Continue" at bounding box center [488, 230] width 97 height 13
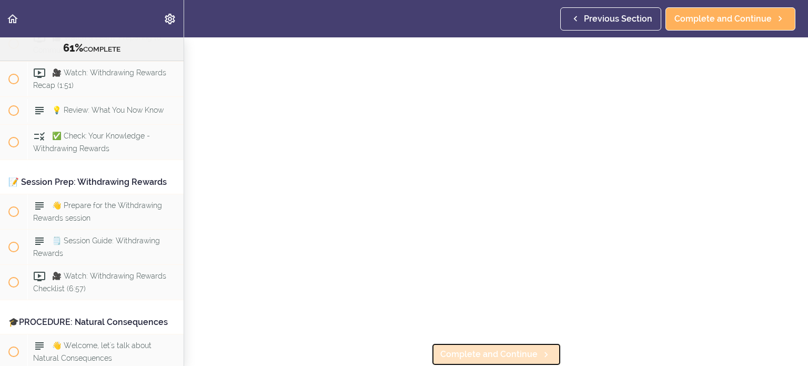
click at [399, 353] on link "Complete and Continue" at bounding box center [497, 354] width 130 height 23
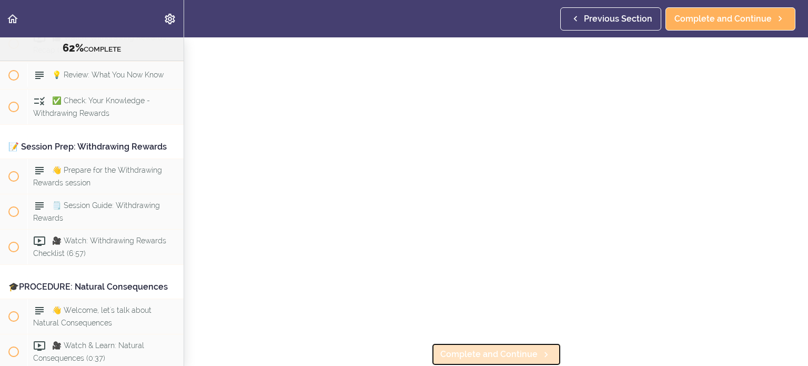
click at [399, 348] on span "Complete and Continue" at bounding box center [488, 354] width 97 height 13
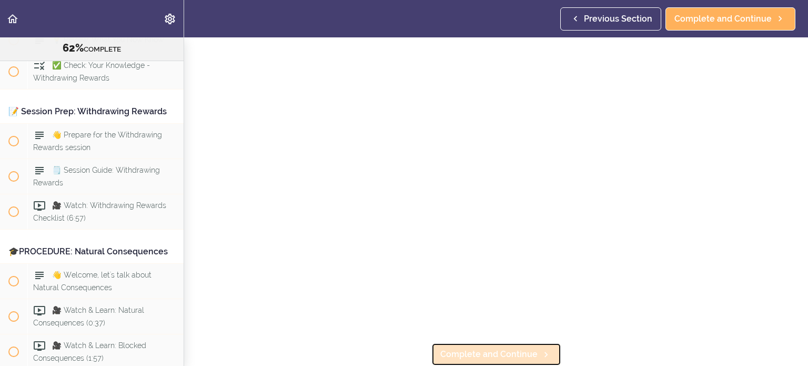
click at [399, 348] on span "Complete and Continue" at bounding box center [488, 354] width 97 height 13
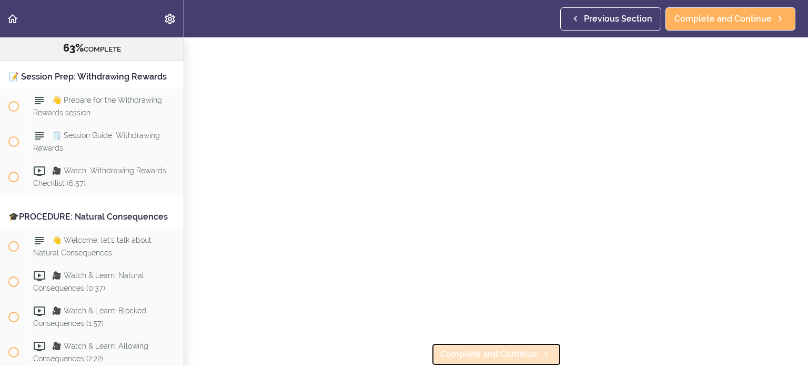
click at [399, 348] on span "Complete and Continue" at bounding box center [488, 354] width 97 height 13
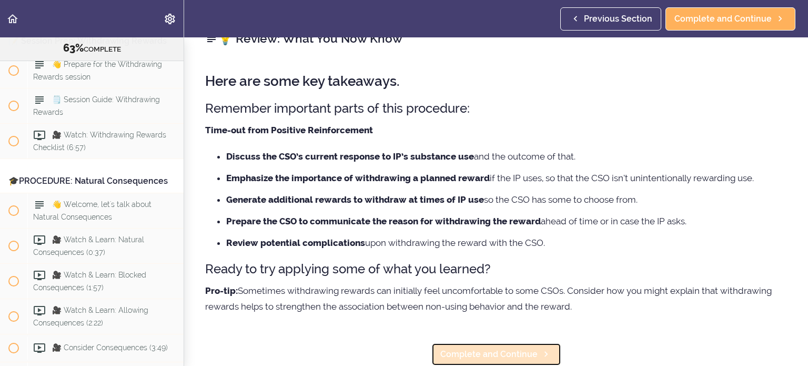
click at [399, 350] on span "Complete and Continue" at bounding box center [488, 354] width 97 height 13
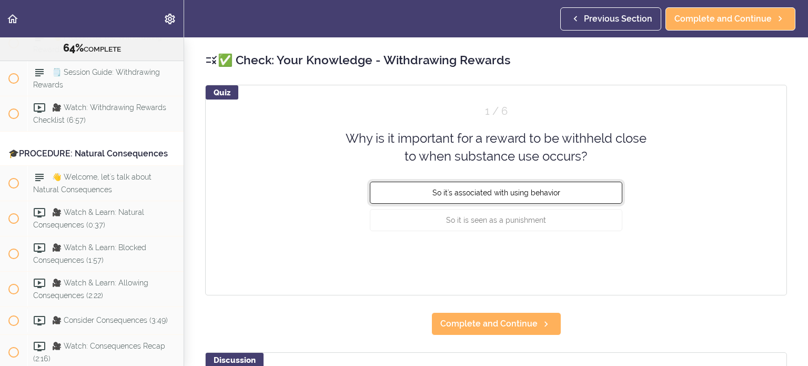
click at [399, 193] on span "So it's associated with using behavior" at bounding box center [497, 192] width 128 height 8
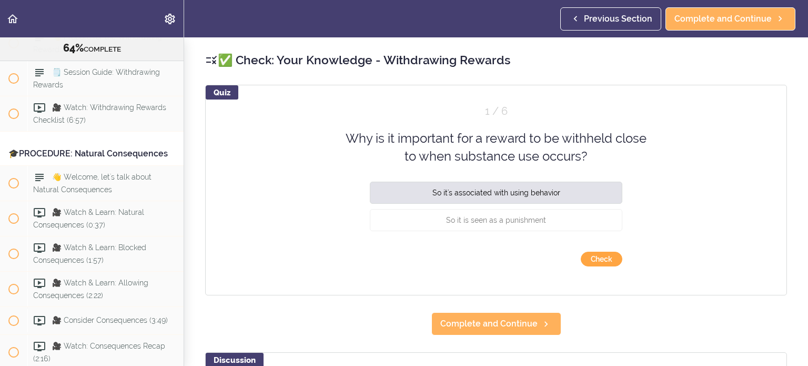
click at [399, 258] on button "Check" at bounding box center [602, 259] width 42 height 15
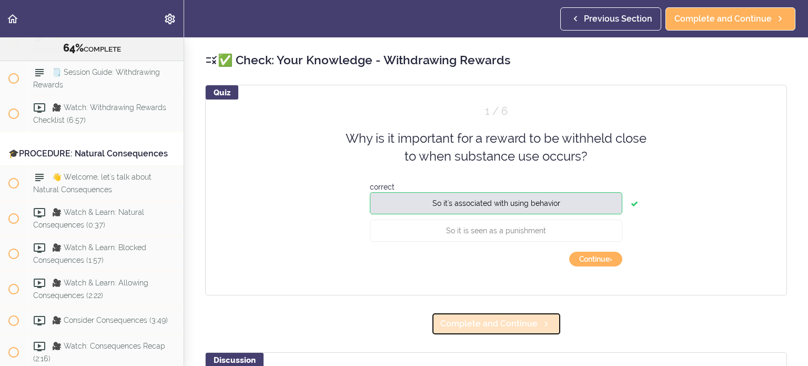
click at [399, 323] on span "Complete and Continue" at bounding box center [488, 323] width 97 height 13
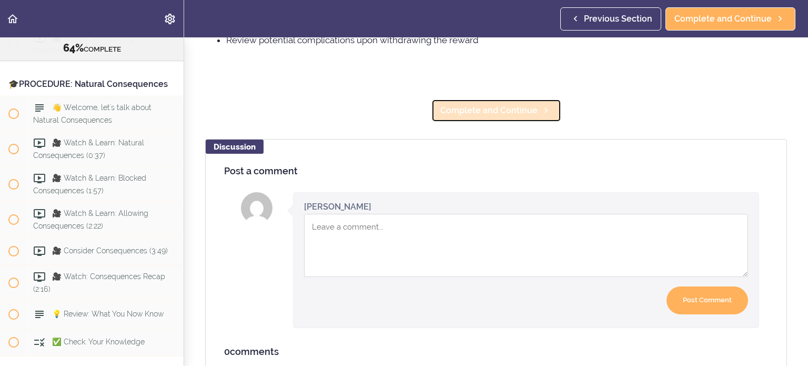
click at [399, 113] on span "Complete and Continue" at bounding box center [488, 110] width 97 height 13
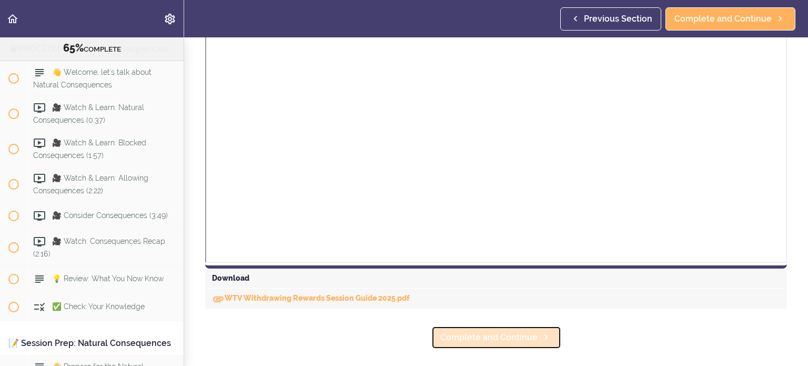
click at [399, 331] on span "Complete and Continue" at bounding box center [488, 337] width 97 height 13
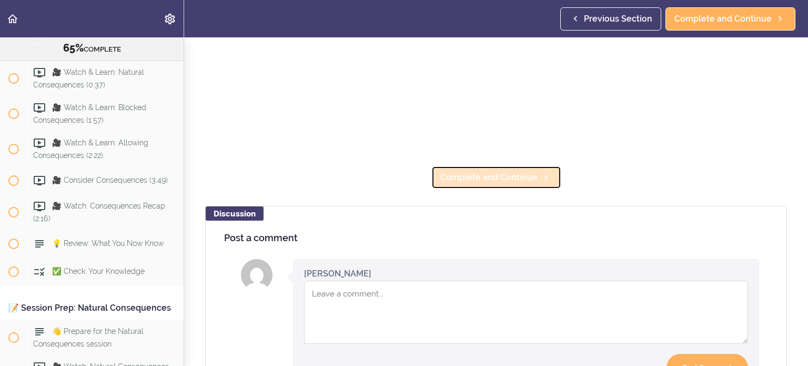
click at [399, 176] on span "Complete and Continue" at bounding box center [488, 177] width 97 height 13
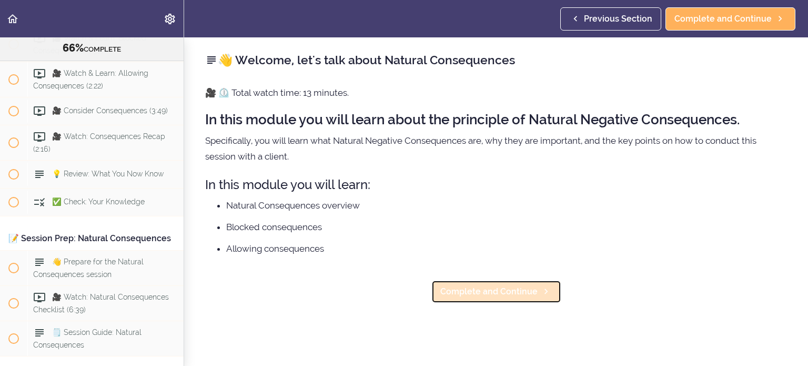
click at [399, 297] on span "Complete and Continue" at bounding box center [488, 291] width 97 height 13
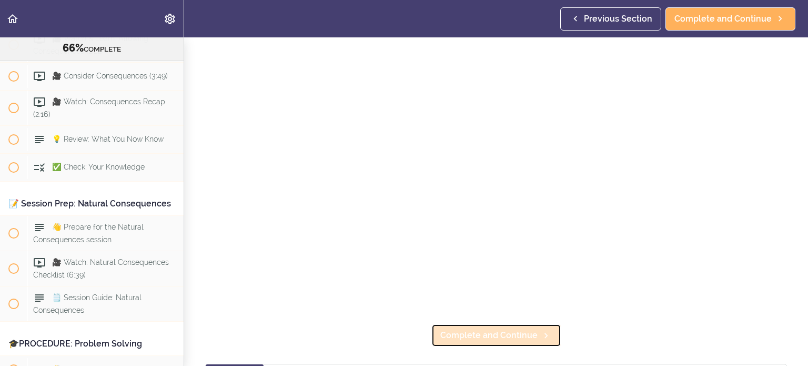
click at [399, 329] on span "Complete and Continue" at bounding box center [488, 335] width 97 height 13
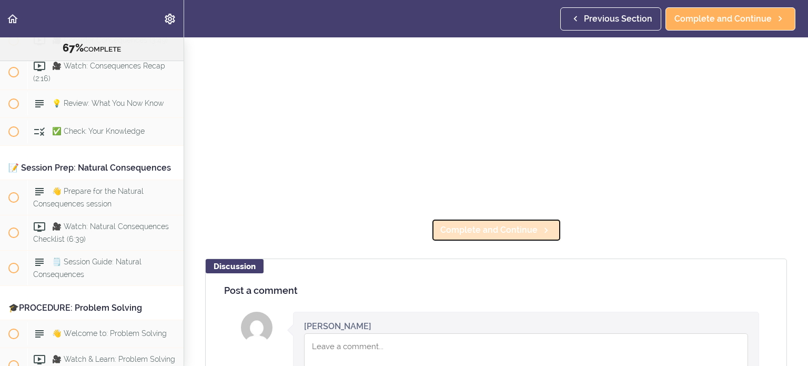
click at [399, 228] on span "Complete and Continue" at bounding box center [488, 230] width 97 height 13
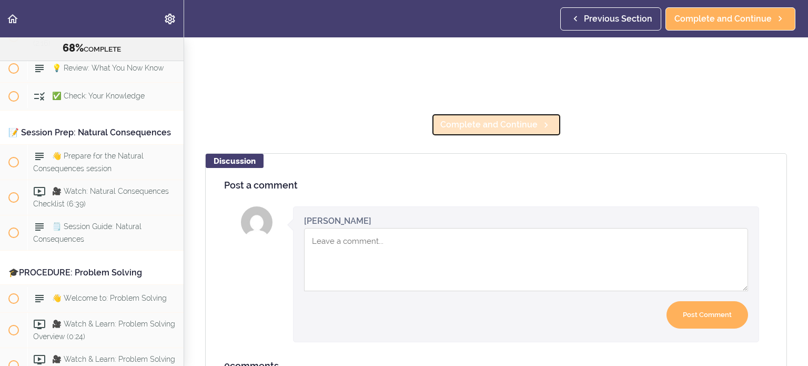
click at [399, 121] on span "Complete and Continue" at bounding box center [488, 124] width 97 height 13
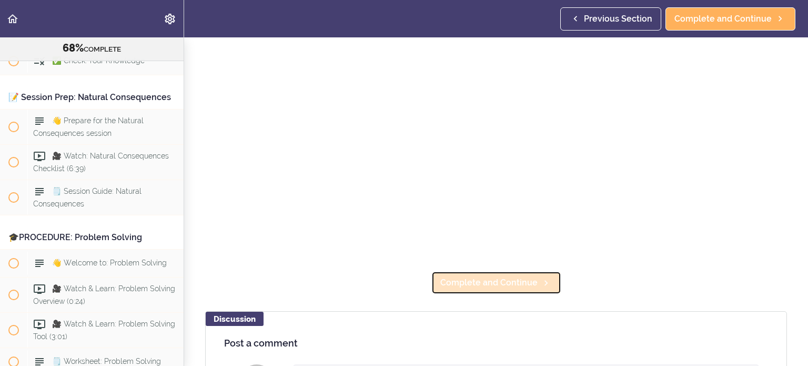
click at [399, 278] on span "Complete and Continue" at bounding box center [488, 282] width 97 height 13
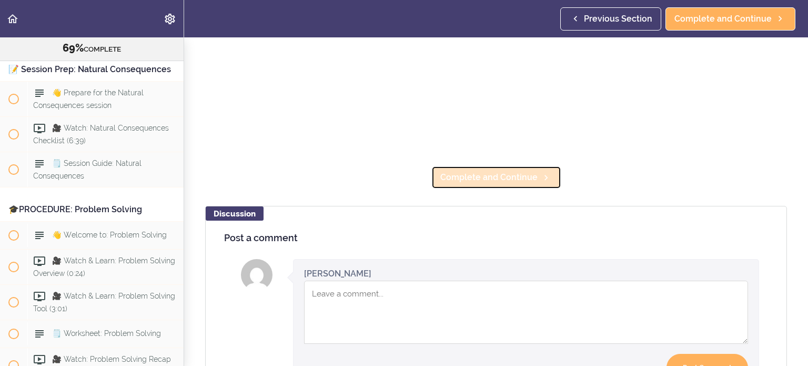
click at [399, 172] on span "Complete and Continue" at bounding box center [488, 177] width 97 height 13
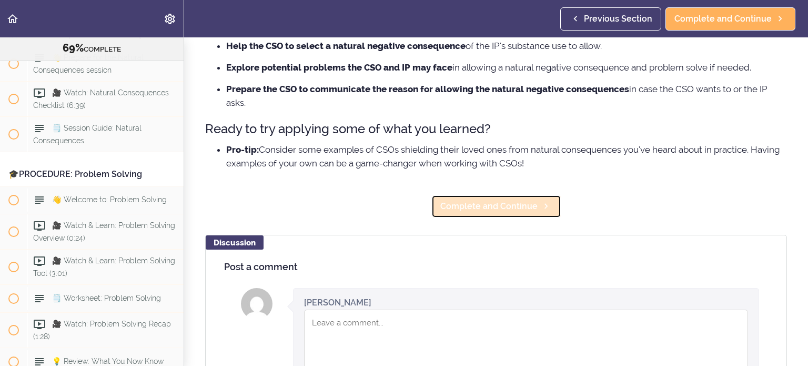
click at [399, 214] on link "Complete and Continue" at bounding box center [497, 206] width 130 height 23
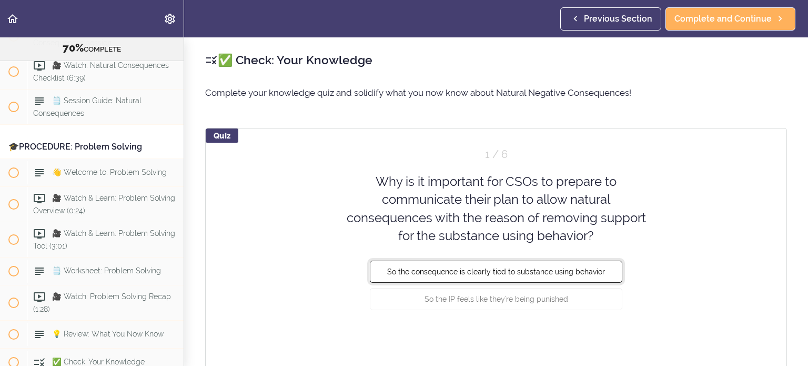
click at [399, 277] on button "So the consequence is clearly tied to substance using behavior" at bounding box center [496, 271] width 253 height 22
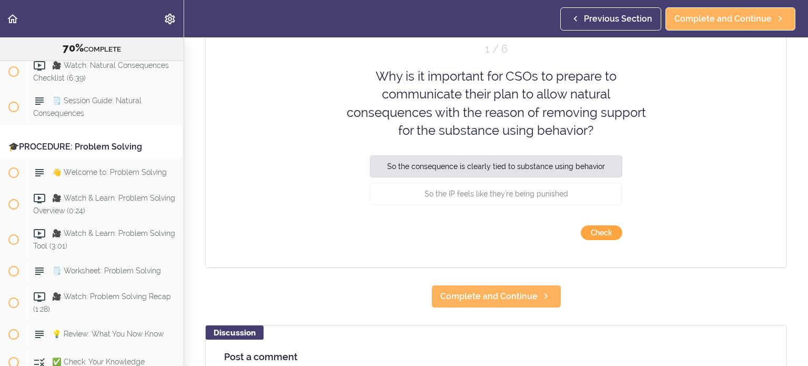
click at [399, 229] on button "Check" at bounding box center [602, 232] width 42 height 15
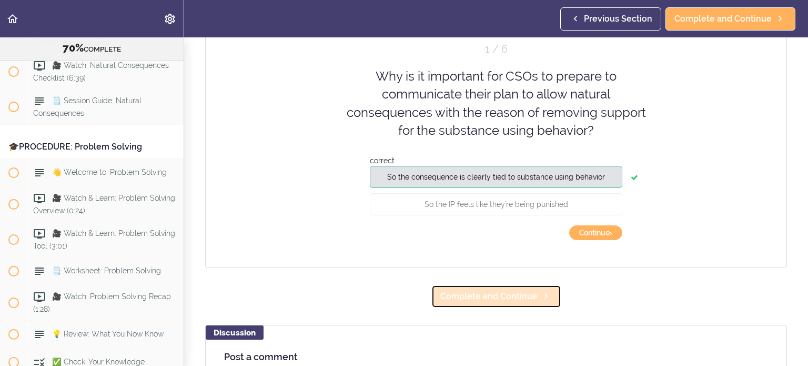
click at [399, 298] on span "Complete and Continue" at bounding box center [488, 296] width 97 height 13
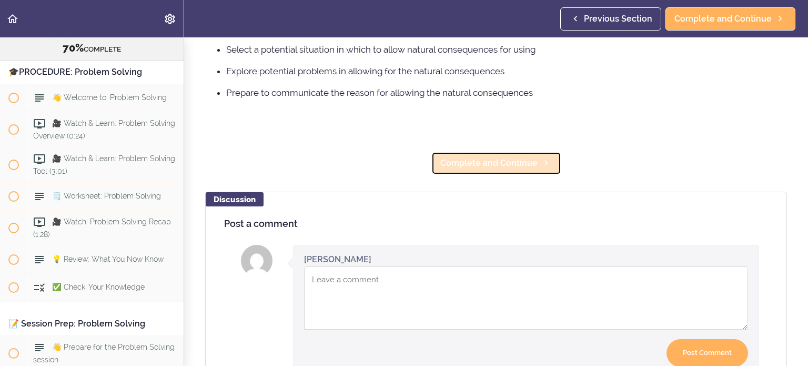
click at [399, 166] on span "Complete and Continue" at bounding box center [488, 163] width 97 height 13
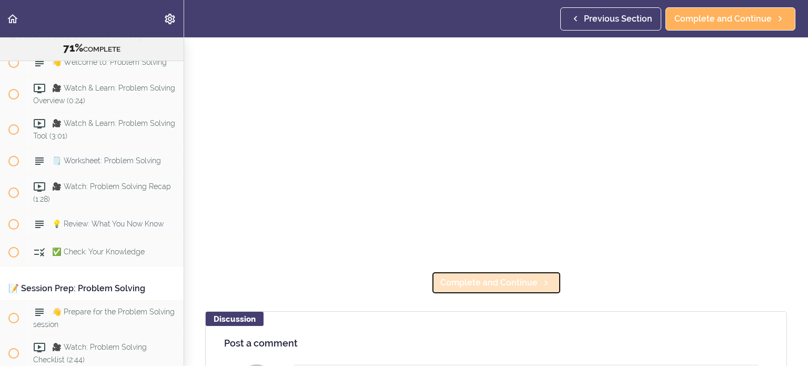
click at [399, 276] on span "Complete and Continue" at bounding box center [488, 282] width 97 height 13
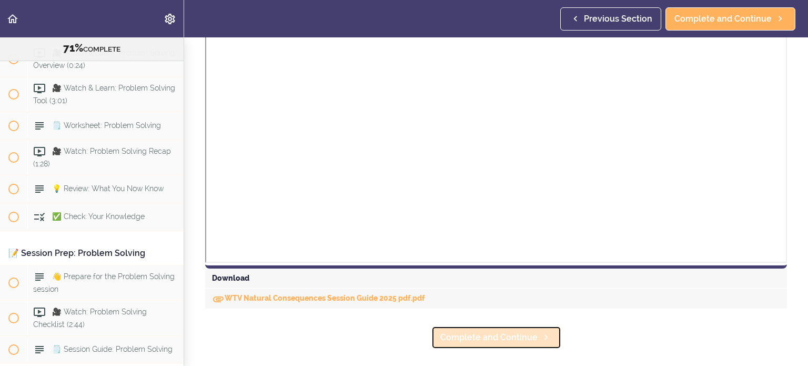
click at [399, 337] on span "Complete and Continue" at bounding box center [488, 337] width 97 height 13
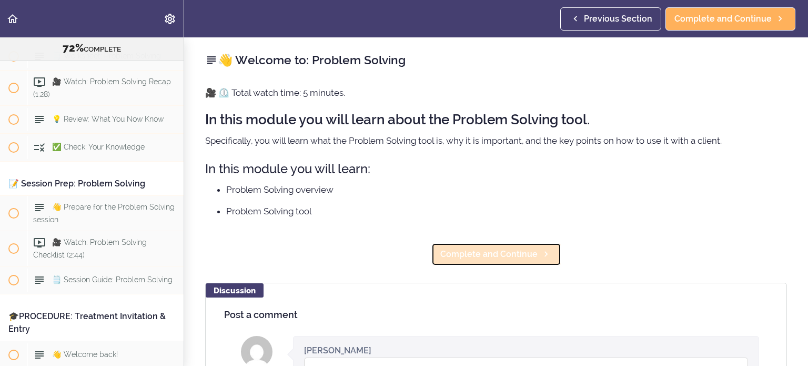
click at [399, 256] on span "Complete and Continue" at bounding box center [488, 254] width 97 height 13
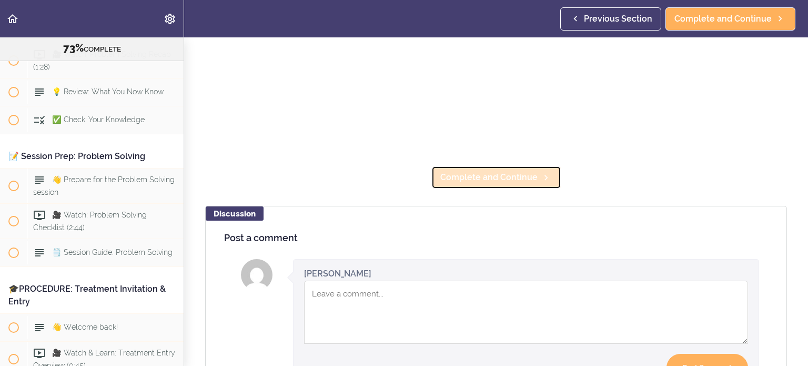
click at [399, 184] on link "Complete and Continue" at bounding box center [497, 177] width 130 height 23
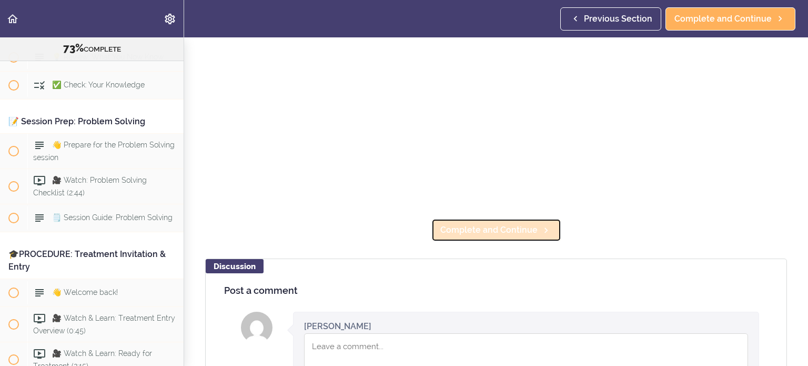
click at [399, 224] on span "Complete and Continue" at bounding box center [488, 230] width 97 height 13
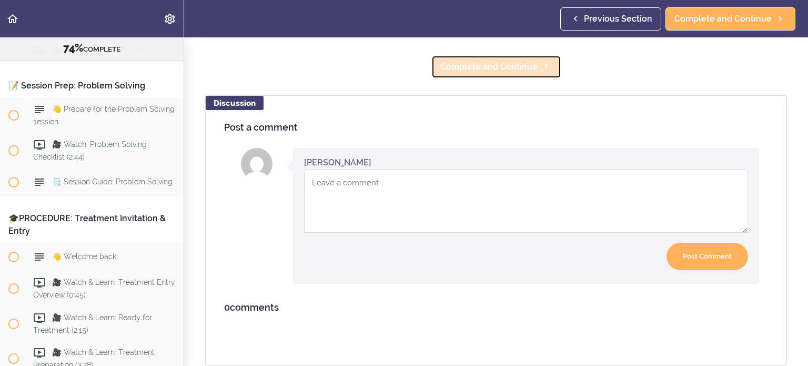
click at [399, 65] on span "Complete and Continue" at bounding box center [488, 67] width 97 height 13
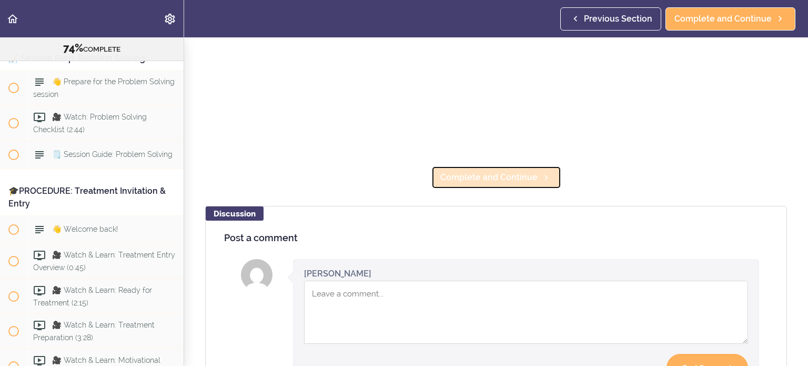
click at [399, 173] on span "Complete and Continue" at bounding box center [488, 177] width 97 height 13
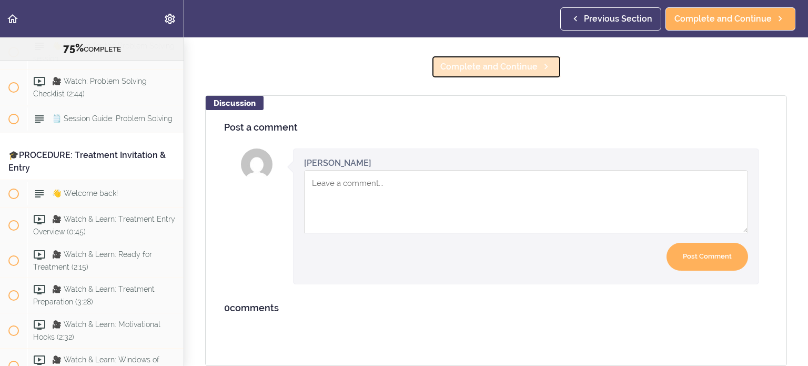
click at [399, 65] on span "Complete and Continue" at bounding box center [488, 67] width 97 height 13
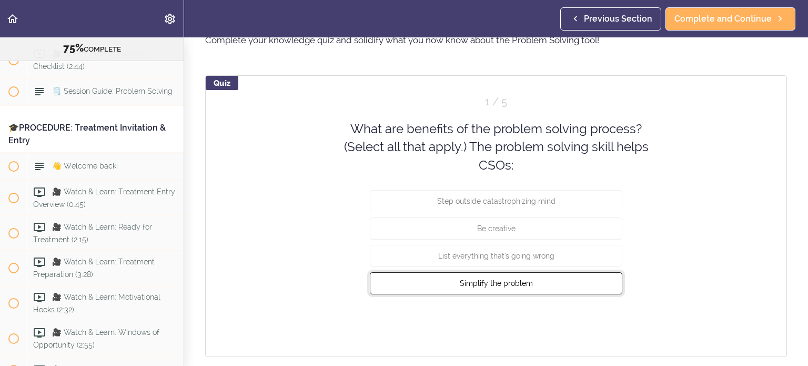
click at [399, 287] on button "Simplify the problem" at bounding box center [496, 283] width 253 height 22
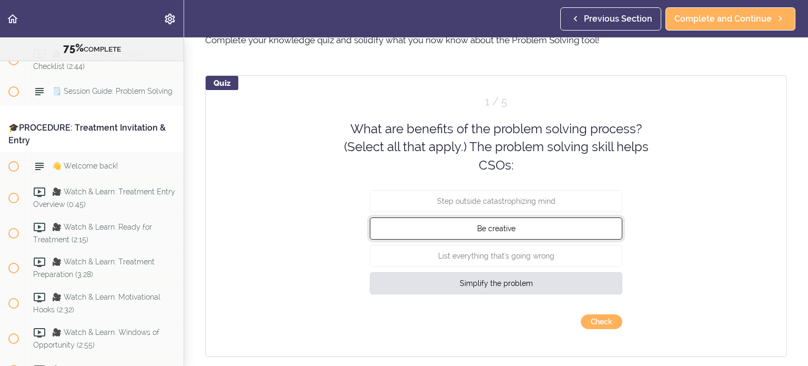
click at [399, 233] on button "Be creative" at bounding box center [496, 228] width 253 height 22
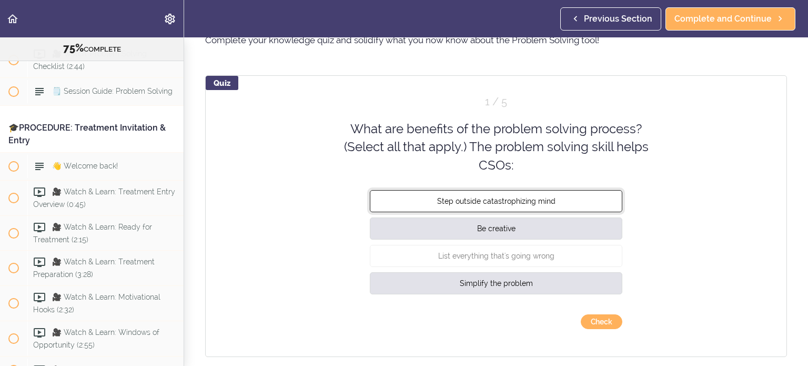
click at [399, 206] on button "Step outside catastrophizing mind" at bounding box center [496, 201] width 253 height 22
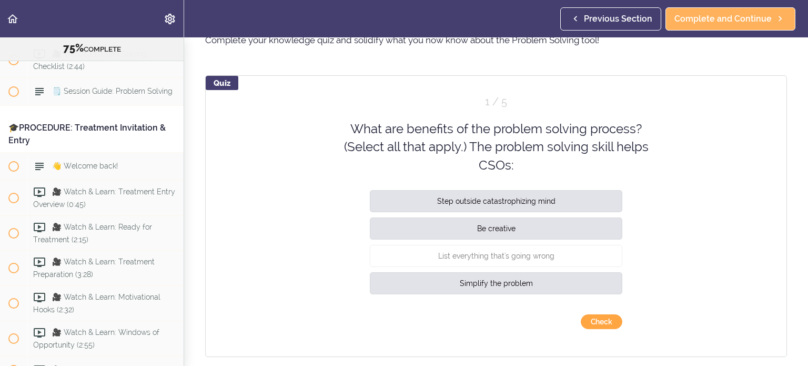
click at [399, 324] on button "Check" at bounding box center [602, 321] width 42 height 15
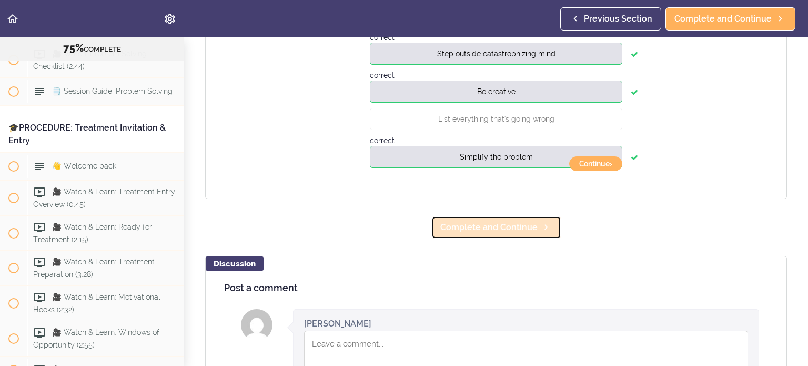
click at [399, 229] on span "Complete and Continue" at bounding box center [488, 227] width 97 height 13
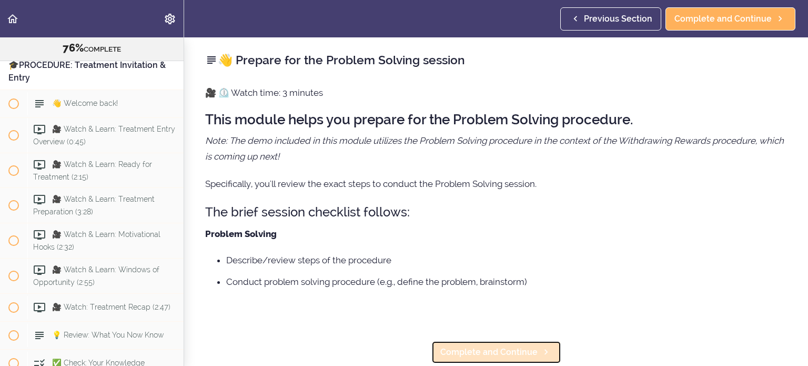
click at [399, 352] on span "Complete and Continue" at bounding box center [488, 352] width 97 height 13
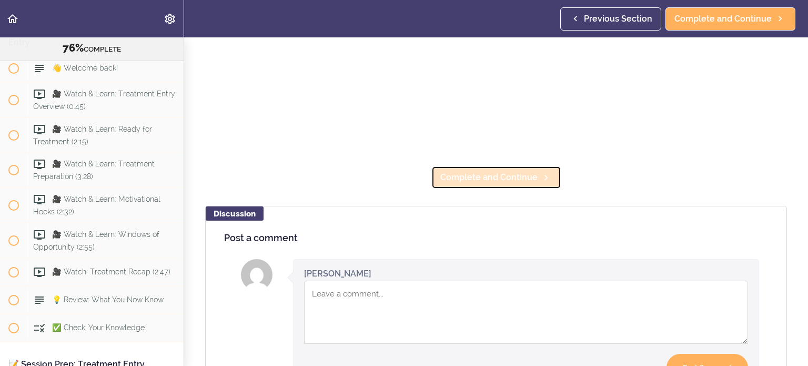
click at [399, 171] on span "Complete and Continue" at bounding box center [488, 177] width 97 height 13
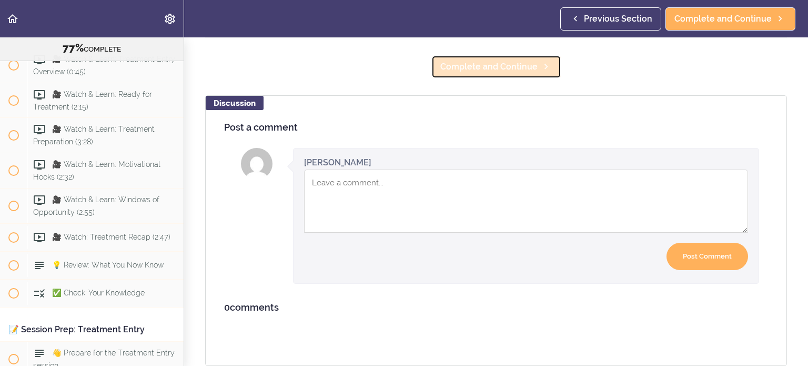
click at [399, 69] on link "Complete and Continue" at bounding box center [497, 66] width 130 height 23
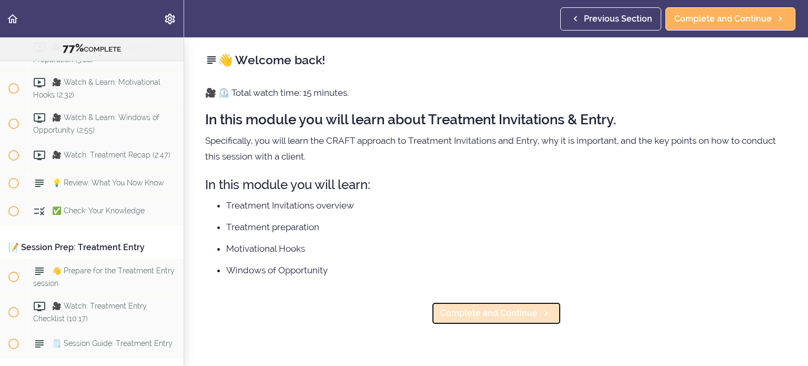
click at [399, 317] on span "Complete and Continue" at bounding box center [488, 313] width 97 height 13
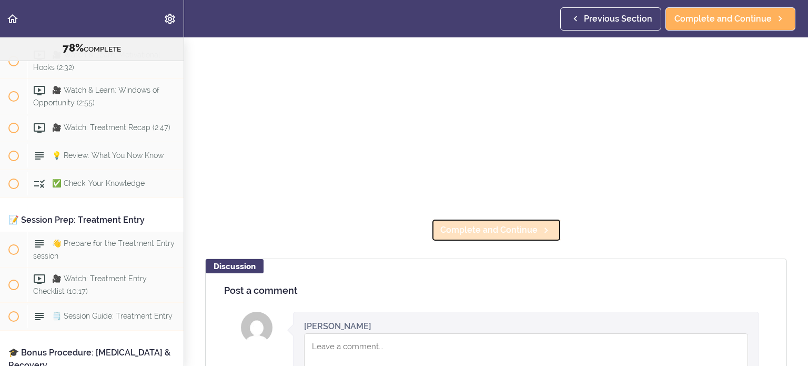
click at [399, 229] on span "Complete and Continue" at bounding box center [488, 230] width 97 height 13
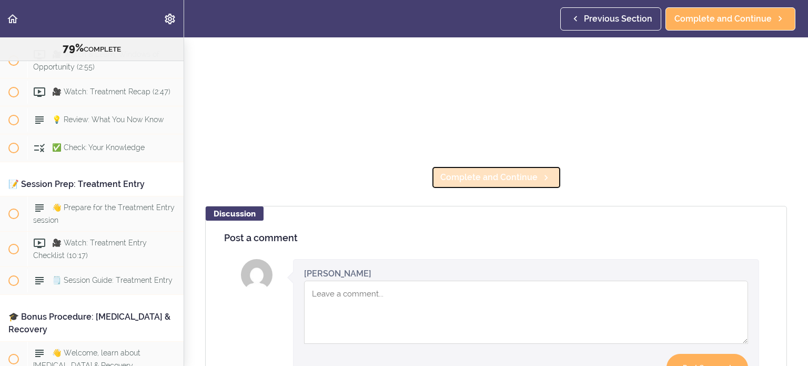
click at [399, 176] on span "Complete and Continue" at bounding box center [488, 177] width 97 height 13
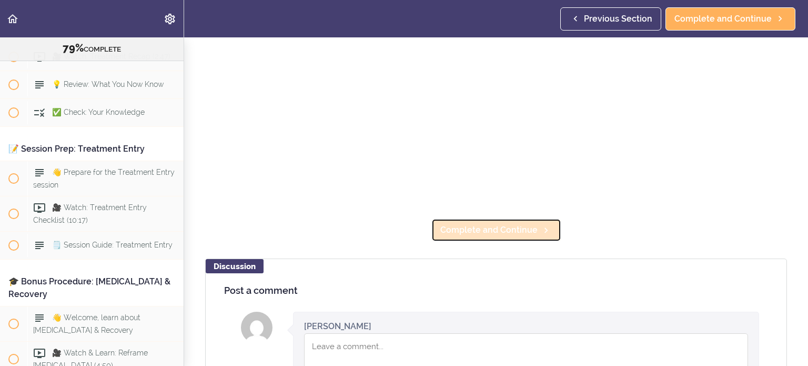
click at [399, 228] on span "Complete and Continue" at bounding box center [488, 230] width 97 height 13
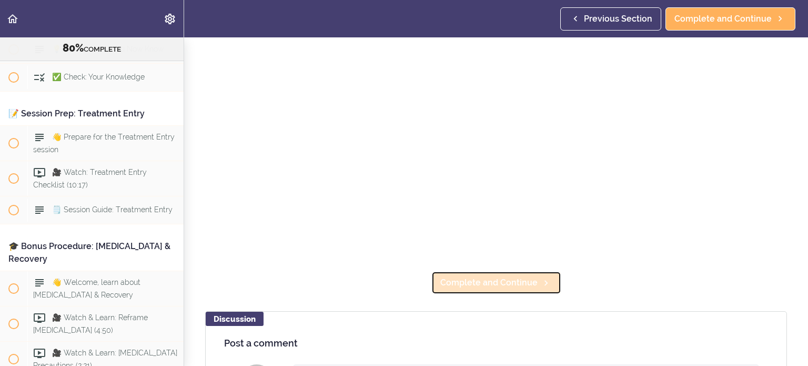
click at [399, 276] on span "Complete and Continue" at bounding box center [488, 282] width 97 height 13
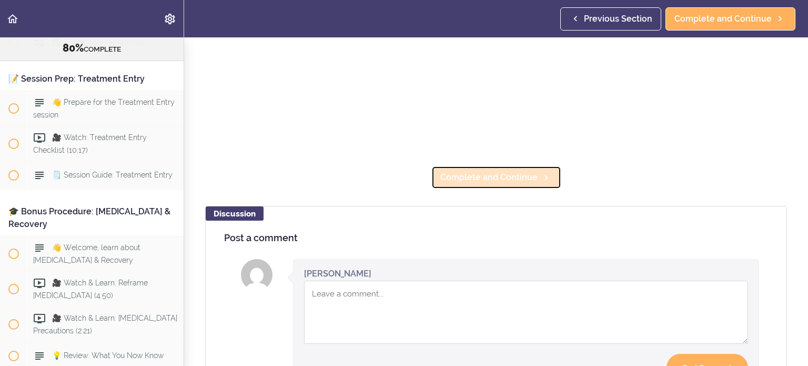
click at [399, 171] on span "Complete and Continue" at bounding box center [488, 177] width 97 height 13
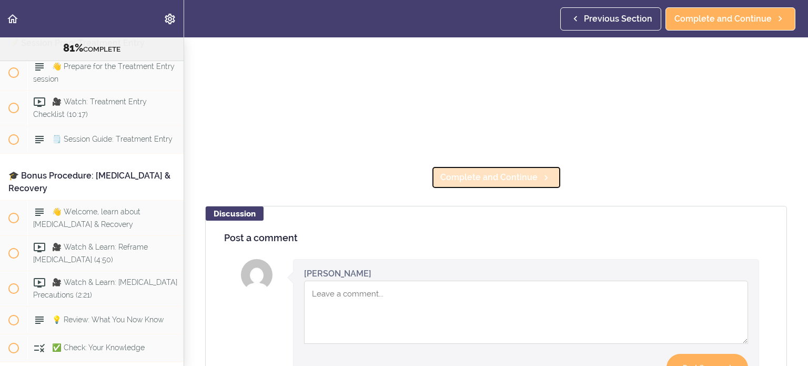
click at [399, 173] on span "Complete and Continue" at bounding box center [488, 177] width 97 height 13
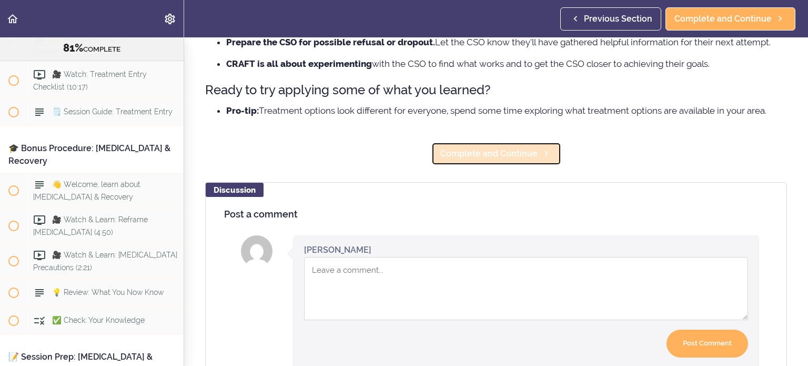
click at [399, 151] on span "Complete and Continue" at bounding box center [488, 153] width 97 height 13
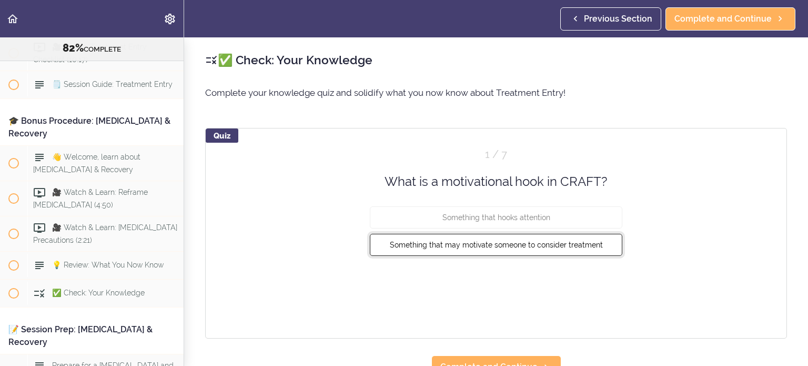
click at [399, 244] on span "Something that may motivate someone to consider treatment" at bounding box center [496, 244] width 213 height 8
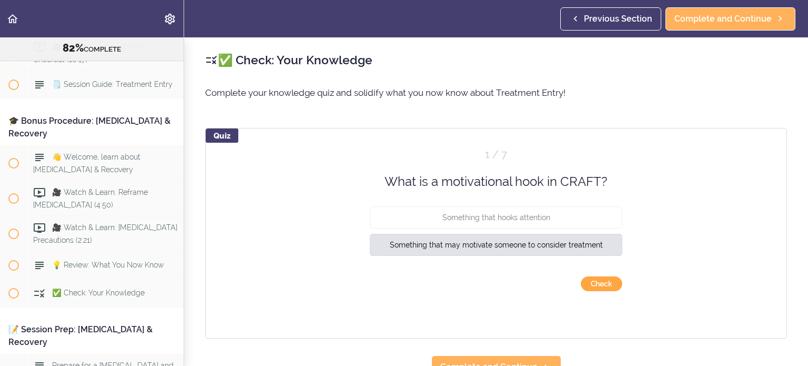
click at [399, 283] on button "Check" at bounding box center [602, 283] width 42 height 15
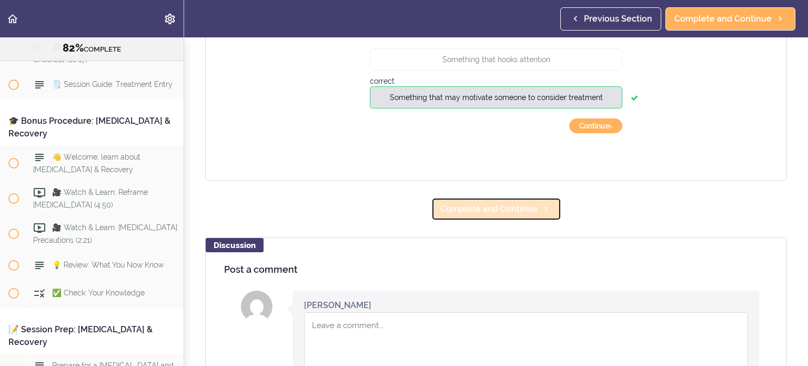
click at [399, 212] on span "Complete and Continue" at bounding box center [488, 209] width 97 height 13
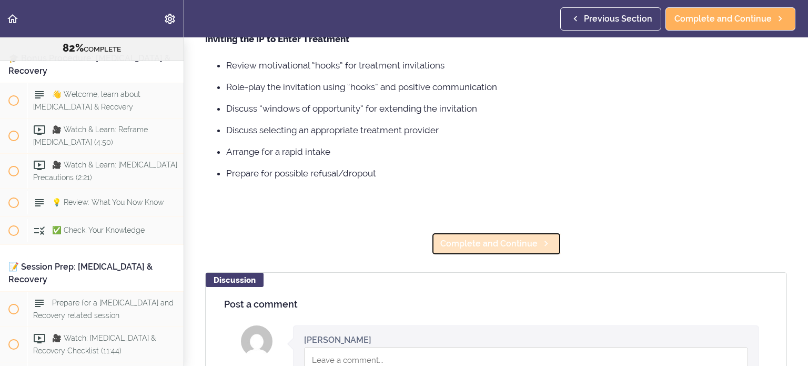
click at [399, 244] on span "Complete and Continue" at bounding box center [488, 243] width 97 height 13
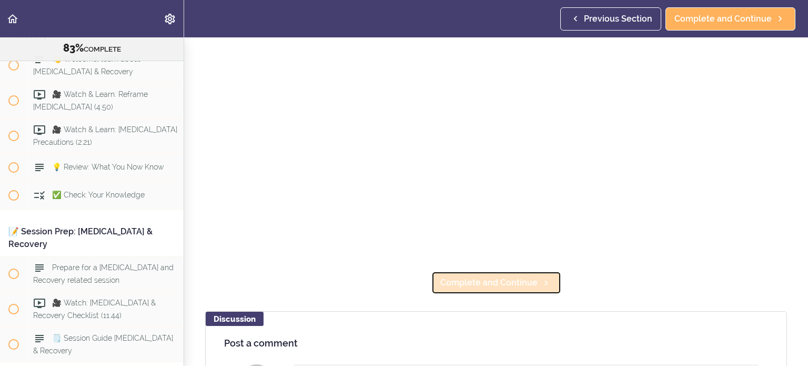
click at [399, 276] on span "Complete and Continue" at bounding box center [488, 282] width 97 height 13
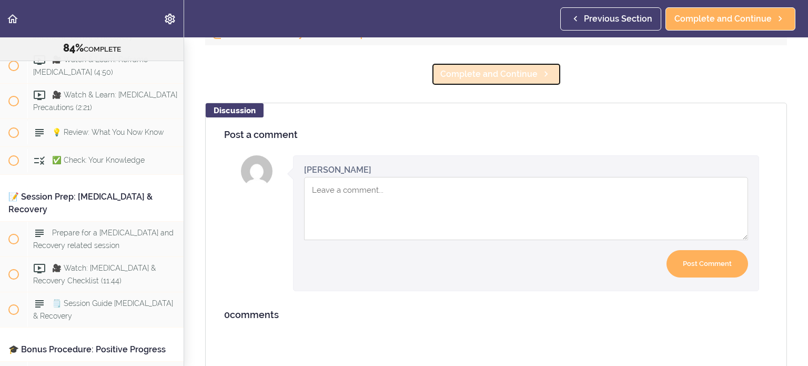
click at [399, 79] on span "Complete and Continue" at bounding box center [488, 74] width 97 height 13
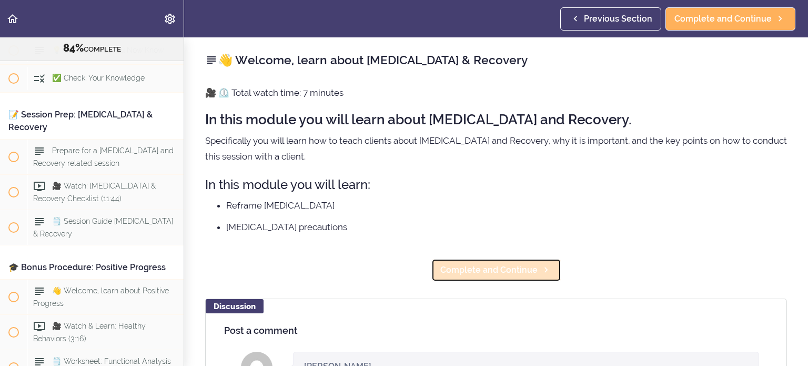
click at [399, 278] on link "Complete and Continue" at bounding box center [497, 269] width 130 height 23
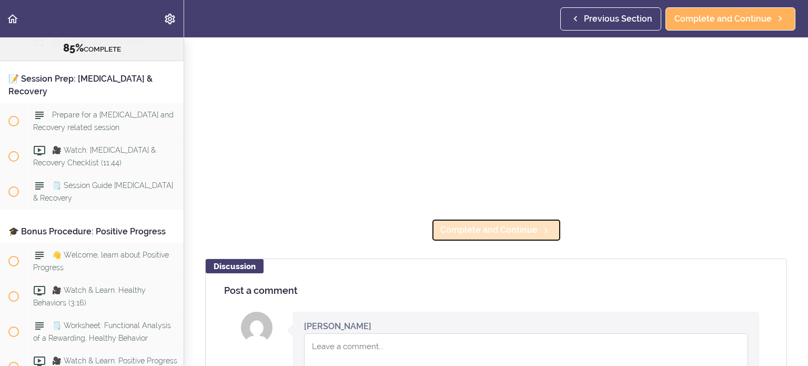
click at [399, 231] on span "Complete and Continue" at bounding box center [488, 230] width 97 height 13
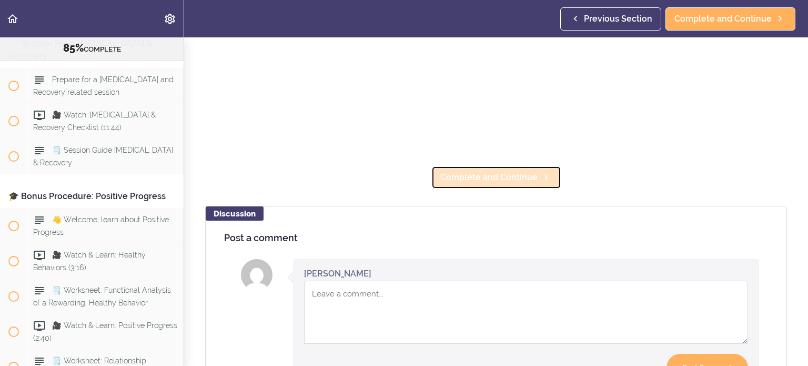
click at [399, 174] on span "Complete and Continue" at bounding box center [488, 177] width 97 height 13
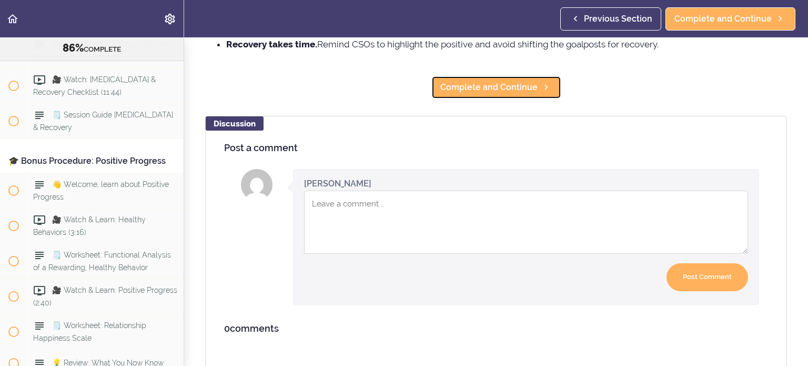
click at [399, 76] on link "Complete and Continue" at bounding box center [497, 87] width 130 height 23
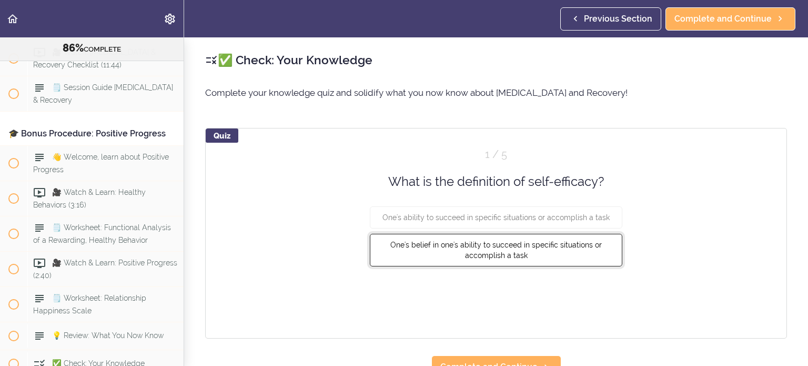
click at [399, 254] on button "One's belief in one's ability to succeed in specific situations or accomplish a…" at bounding box center [496, 250] width 253 height 33
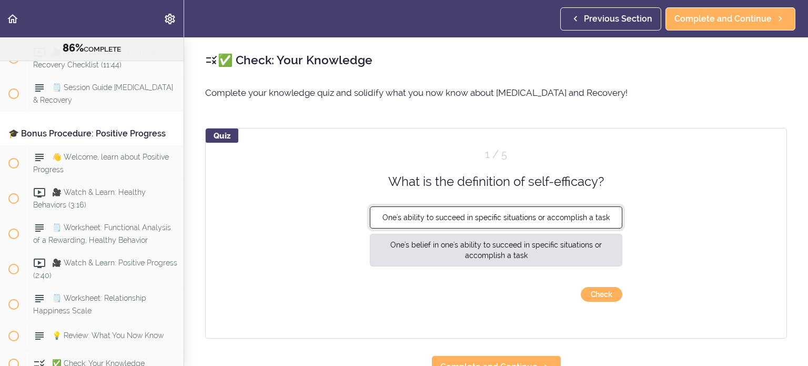
click at [399, 216] on span "One's ability to succeed in specific situations or accomplish a task" at bounding box center [496, 217] width 227 height 8
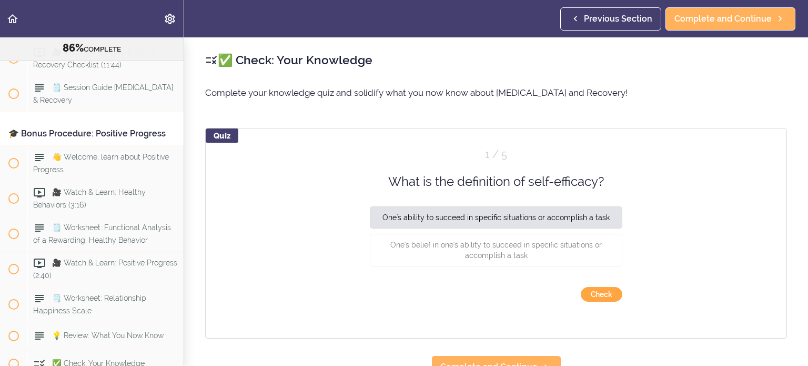
click at [399, 295] on button "Check" at bounding box center [602, 294] width 42 height 15
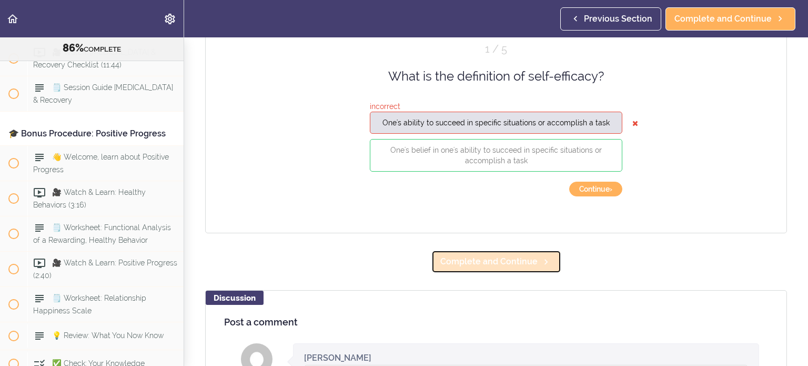
click at [399, 256] on span "Complete and Continue" at bounding box center [488, 261] width 97 height 13
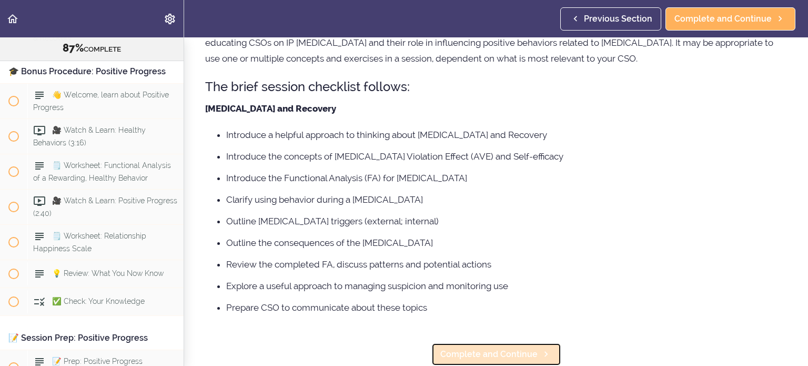
click at [399, 348] on span "Complete and Continue" at bounding box center [488, 354] width 97 height 13
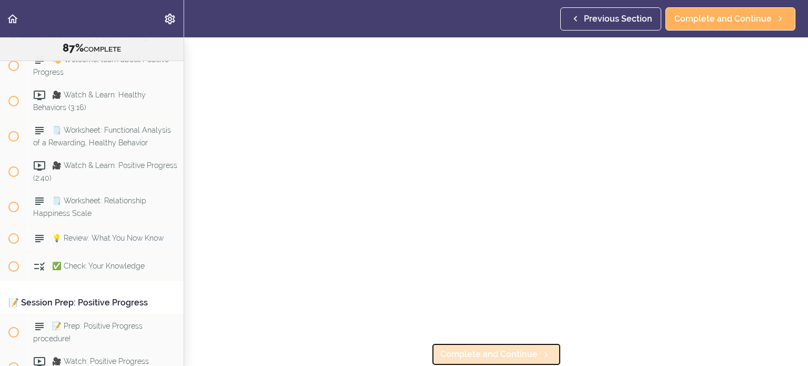
click at [399, 351] on span "Complete and Continue" at bounding box center [488, 354] width 97 height 13
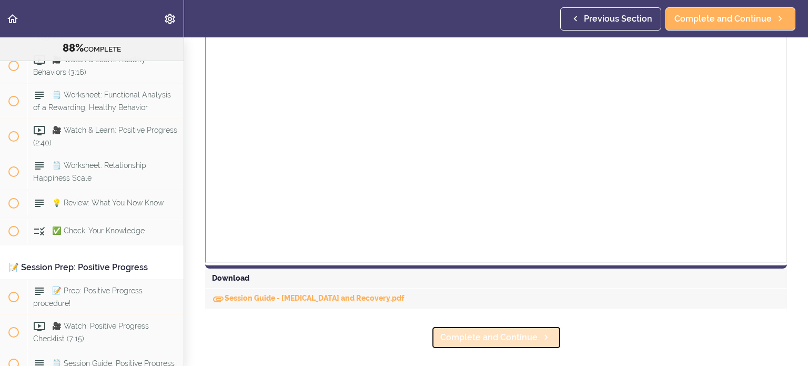
click at [399, 337] on span "Complete and Continue" at bounding box center [488, 337] width 97 height 13
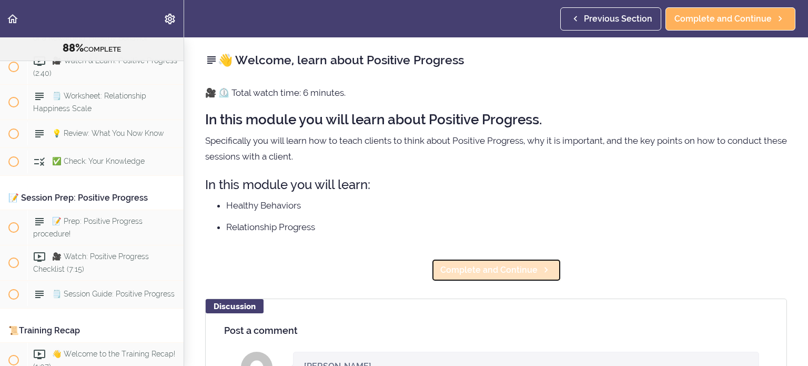
click at [399, 262] on link "Complete and Continue" at bounding box center [497, 269] width 130 height 23
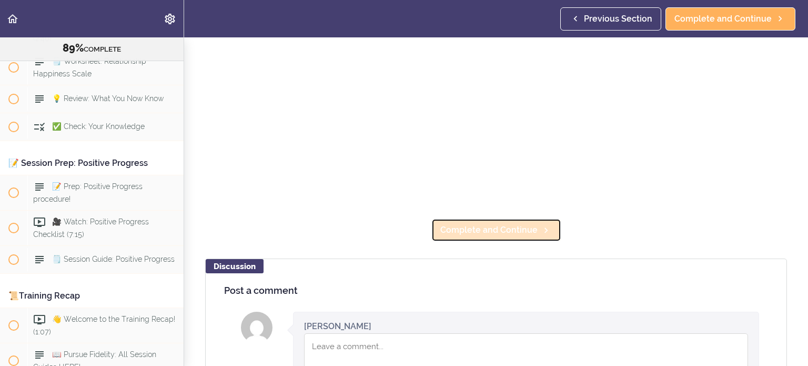
click at [399, 233] on link "Complete and Continue" at bounding box center [497, 229] width 130 height 23
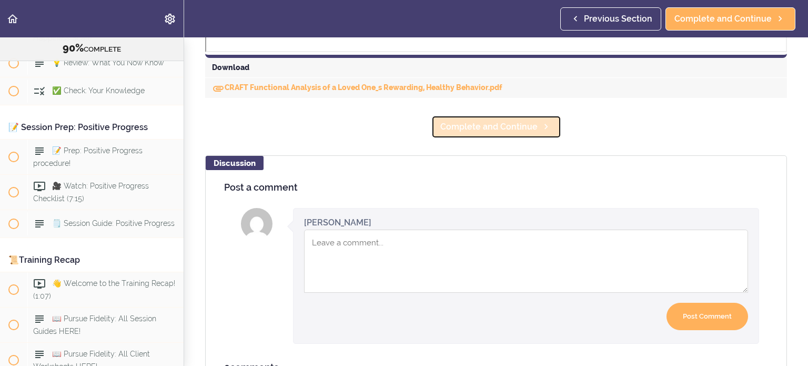
click at [399, 130] on span "Complete and Continue" at bounding box center [488, 127] width 97 height 13
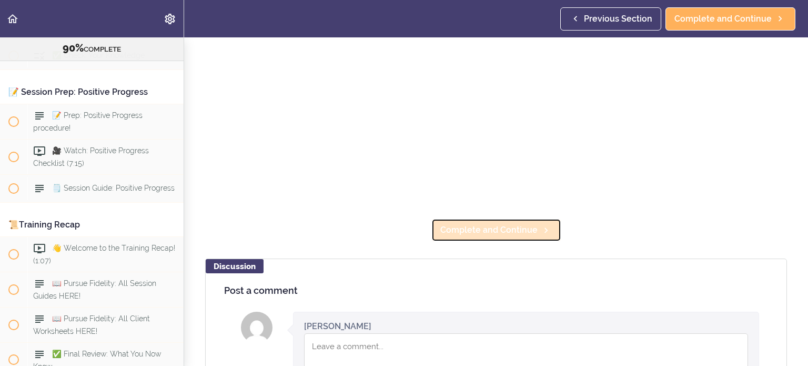
click at [399, 226] on span "Complete and Continue" at bounding box center [488, 230] width 97 height 13
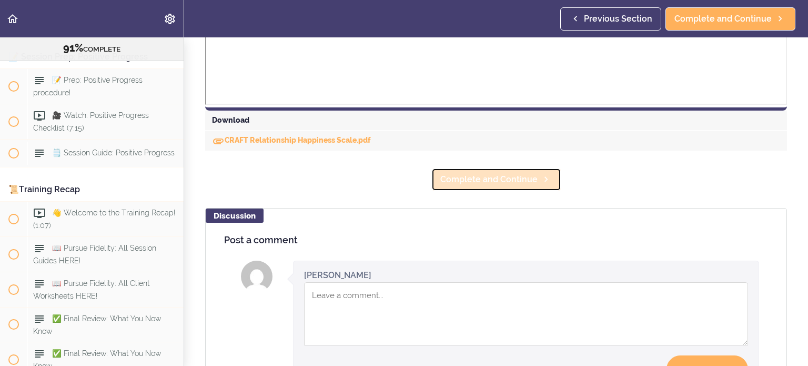
click at [399, 184] on span "Complete and Continue" at bounding box center [488, 179] width 97 height 13
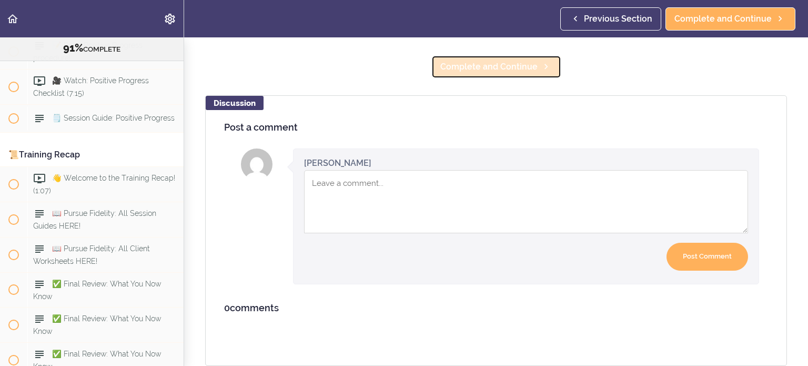
click at [399, 63] on span "Complete and Continue" at bounding box center [488, 67] width 97 height 13
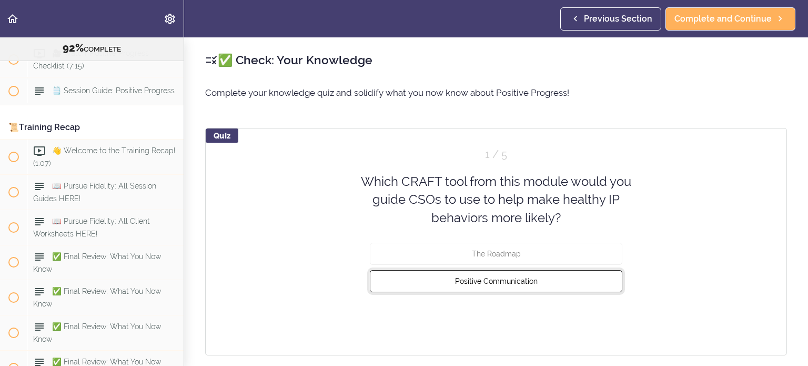
click at [399, 283] on button "Positive Communication" at bounding box center [496, 281] width 253 height 22
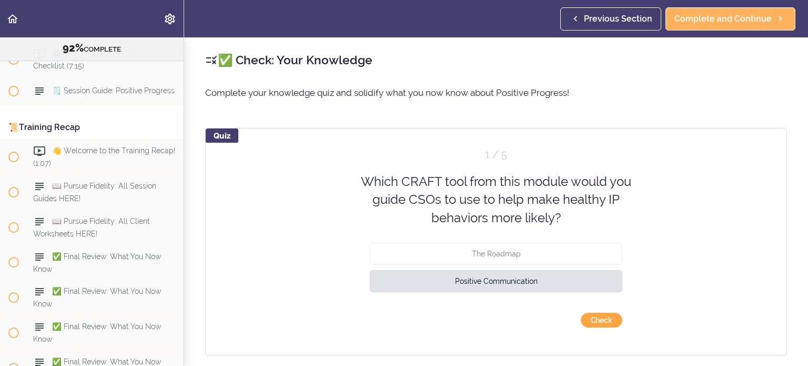
click at [399, 321] on button "Check" at bounding box center [602, 320] width 42 height 15
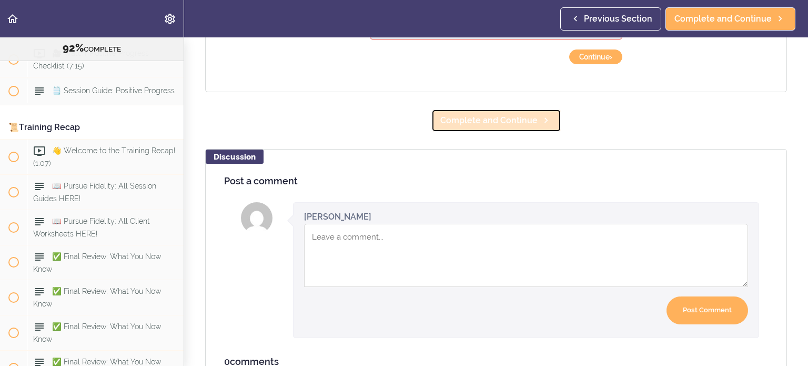
click at [399, 116] on span "Complete and Continue" at bounding box center [488, 120] width 97 height 13
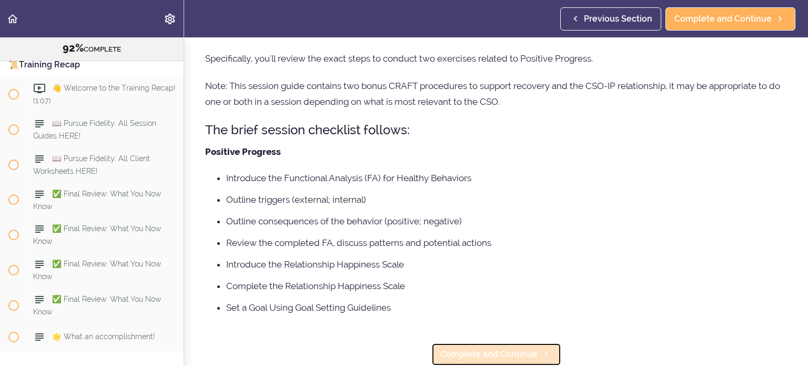
click at [399, 349] on span "Complete and Continue" at bounding box center [488, 354] width 97 height 13
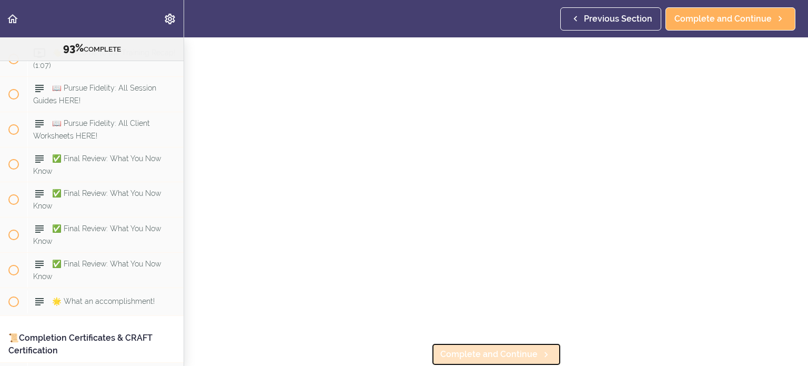
click at [399, 350] on span "Complete and Continue" at bounding box center [488, 354] width 97 height 13
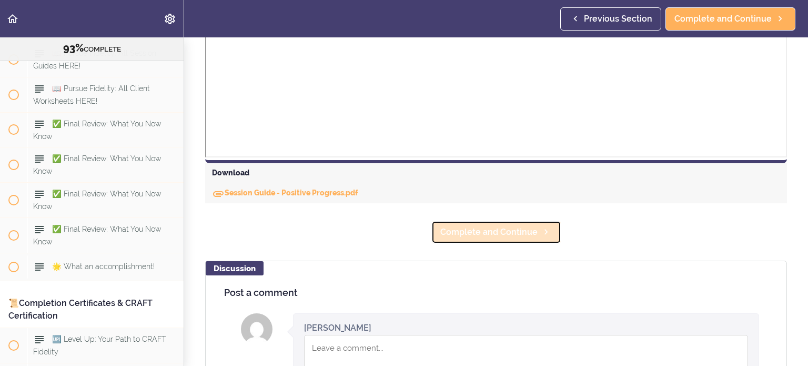
click at [399, 232] on span "Complete and Continue" at bounding box center [488, 232] width 97 height 13
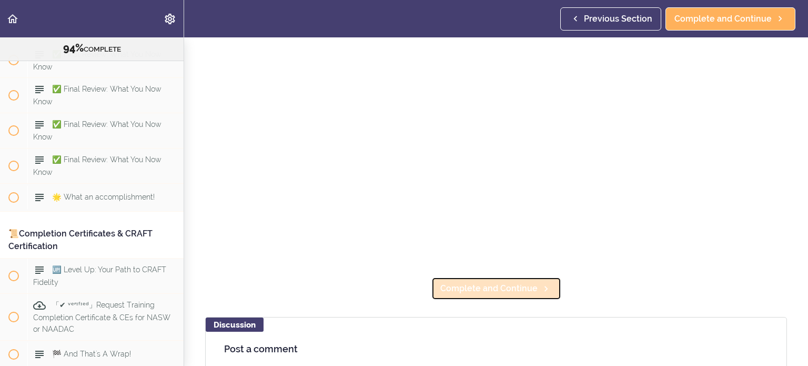
click at [399, 284] on span "Complete and Continue" at bounding box center [488, 288] width 97 height 13
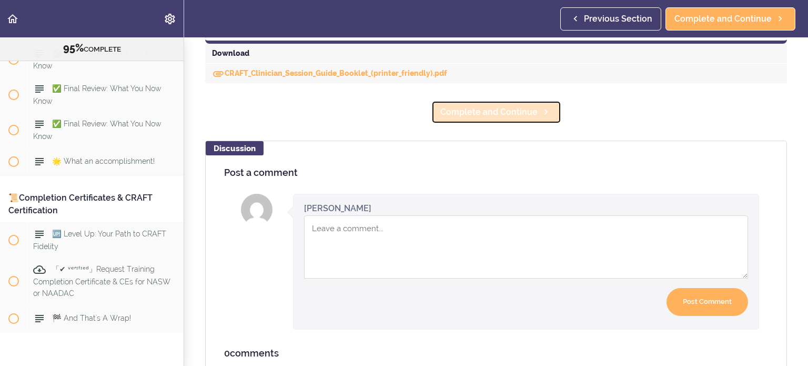
click at [399, 111] on span "Complete and Continue" at bounding box center [488, 112] width 97 height 13
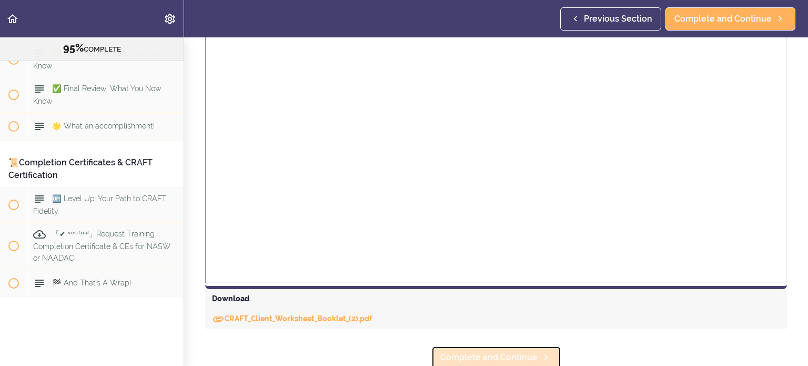
click at [399, 348] on link "Complete and Continue" at bounding box center [497, 357] width 130 height 23
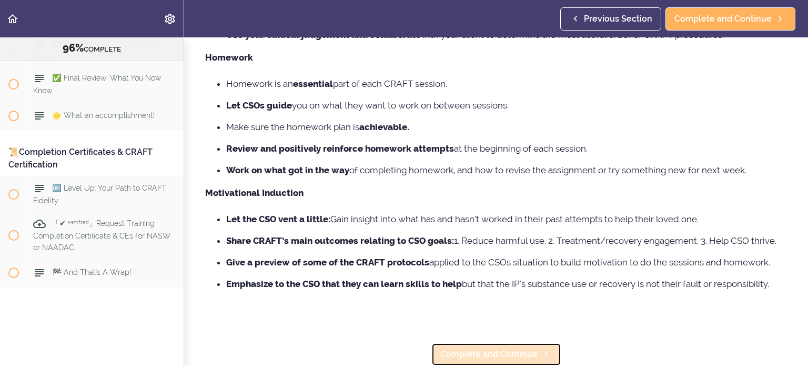
click at [399, 343] on link "Complete and Continue" at bounding box center [497, 354] width 130 height 23
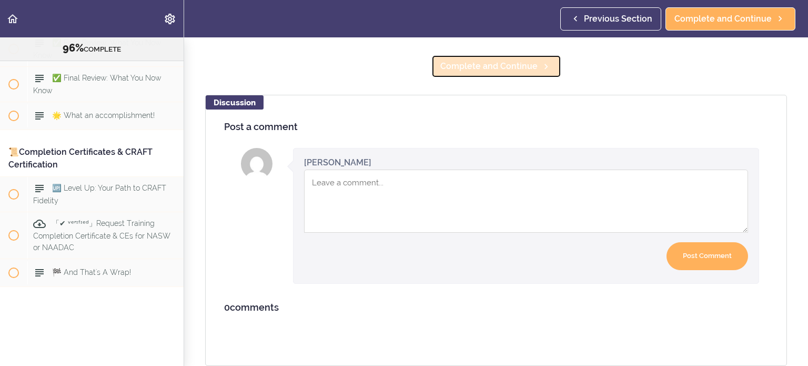
click at [399, 60] on span "Complete and Continue" at bounding box center [488, 66] width 97 height 13
click at [399, 62] on span "Complete and Continue" at bounding box center [488, 66] width 97 height 13
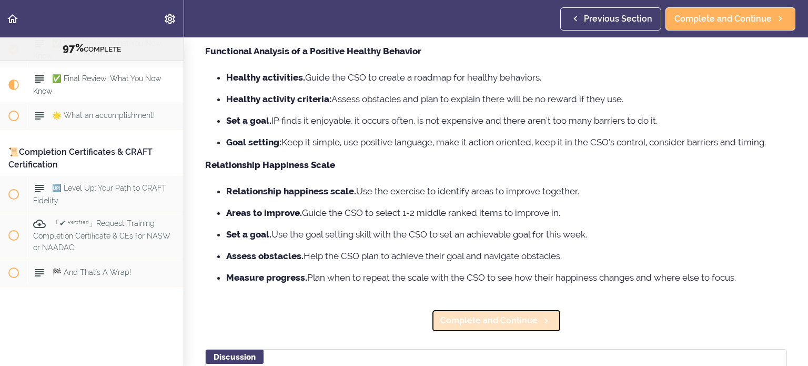
click at [399, 317] on span "Complete and Continue" at bounding box center [488, 320] width 97 height 13
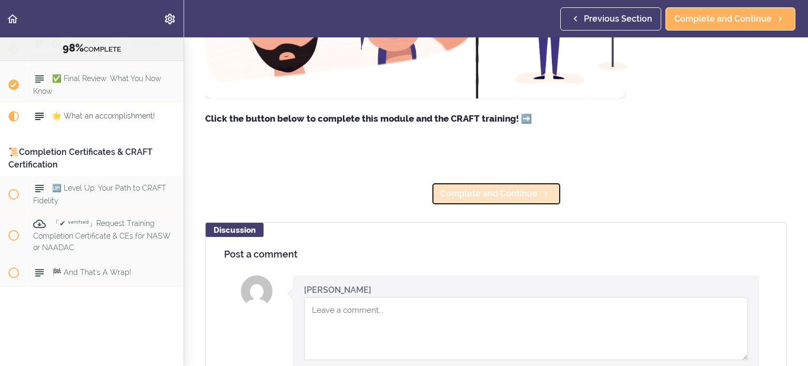
click at [399, 200] on span "Complete and Continue" at bounding box center [488, 193] width 97 height 13
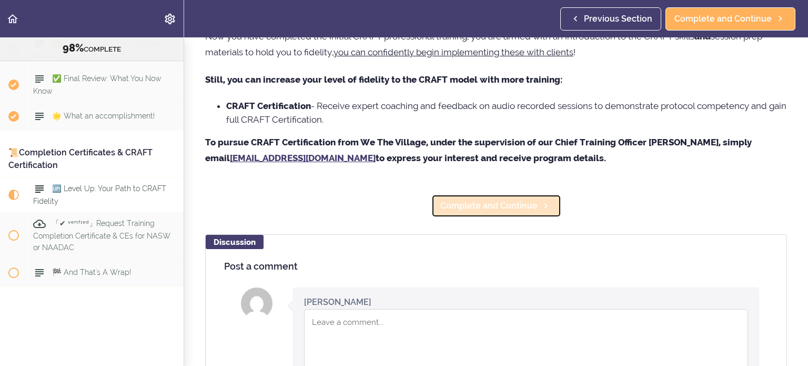
click at [399, 210] on span "Complete and Continue" at bounding box center [488, 205] width 97 height 13
